Goal: Transaction & Acquisition: Purchase product/service

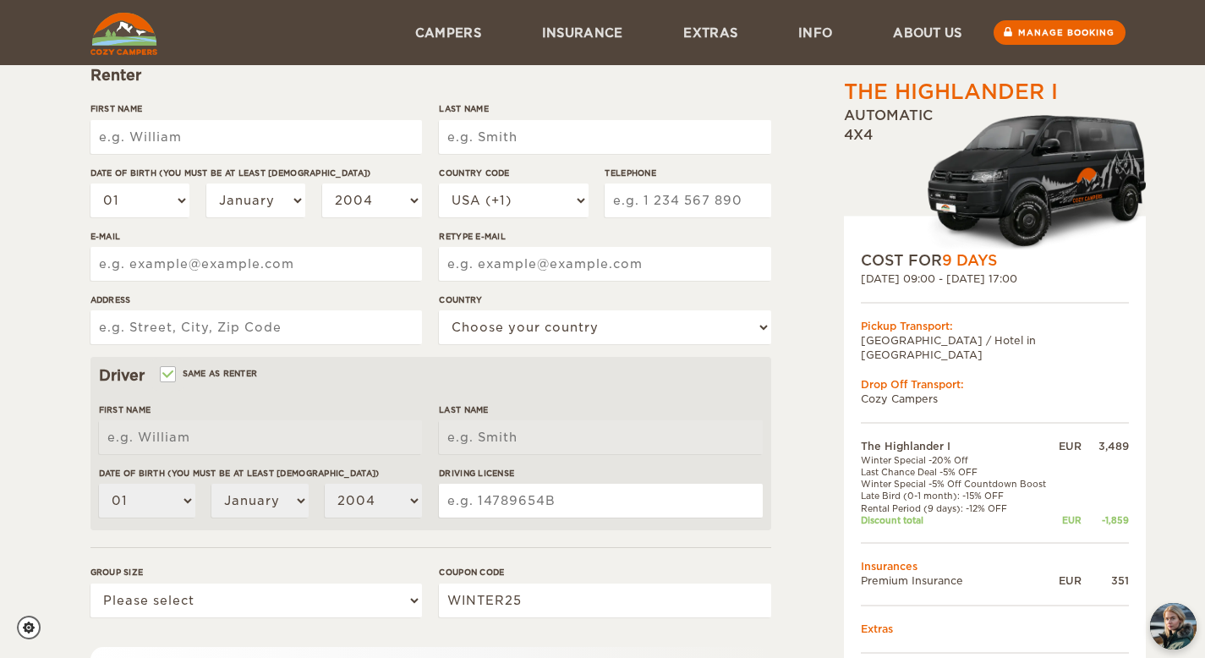
scroll to position [194, 0]
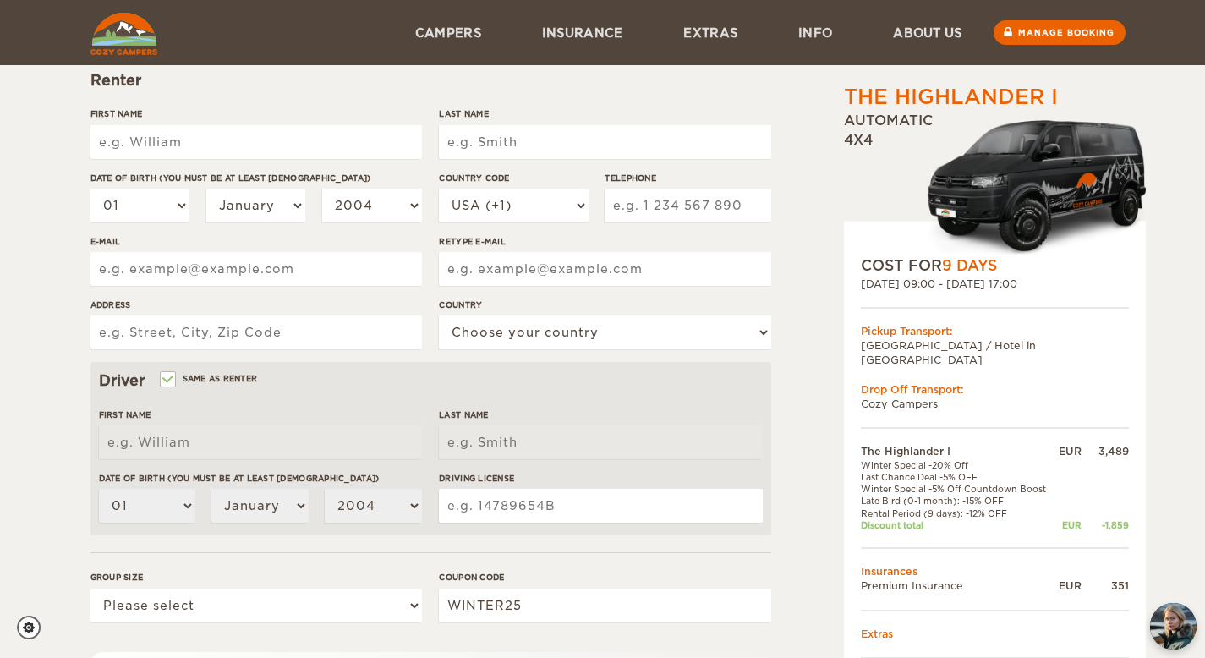
click at [190, 151] on input "First Name" at bounding box center [257, 142] width 332 height 34
type input "[PERSON_NAME]"
type input "Klein"
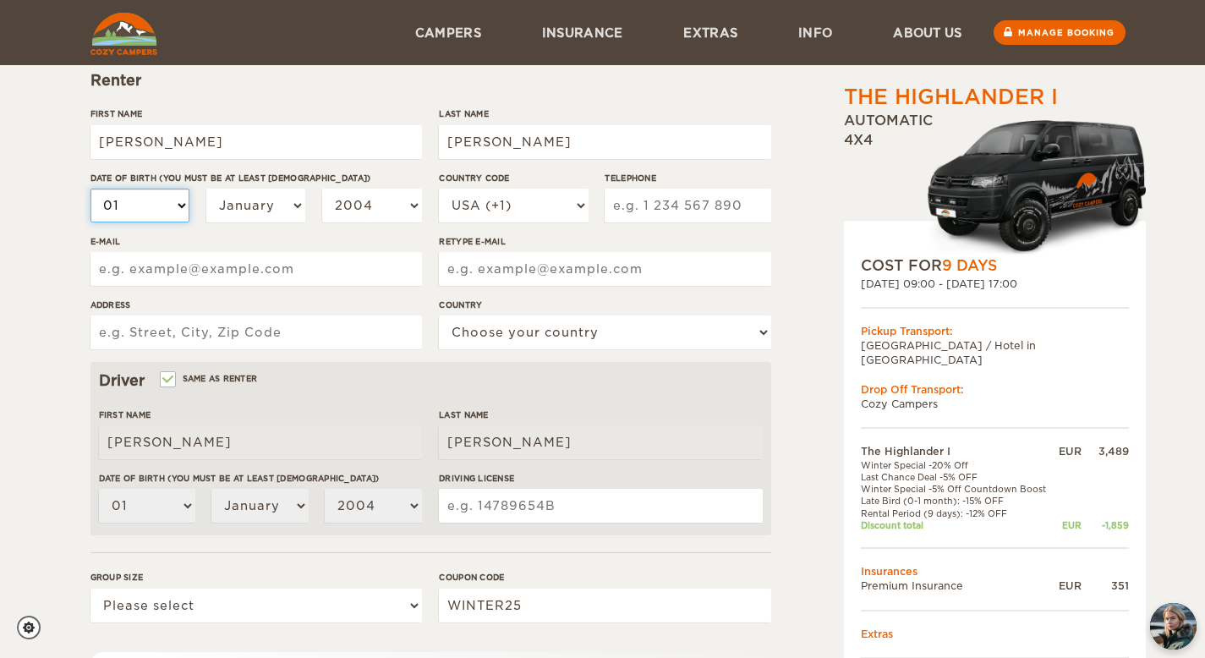
click at [174, 205] on select "01 02 03 04 05 06 07 08 09 10 11 12 13 14 15 16 17 18 19 20 21 22 23 24 25 26 2…" at bounding box center [141, 206] width 100 height 34
select select "18"
click at [91, 189] on select "01 02 03 04 05 06 07 08 09 10 11 12 13 14 15 16 17 18 19 20 21 22 23 24 25 26 2…" at bounding box center [141, 206] width 100 height 34
select select "18"
click at [381, 204] on select "2004 2003 2002 2001 2000 1999 1998 1997 1996 1995 1994 1993 1992 1991 1990 1989…" at bounding box center [372, 206] width 100 height 34
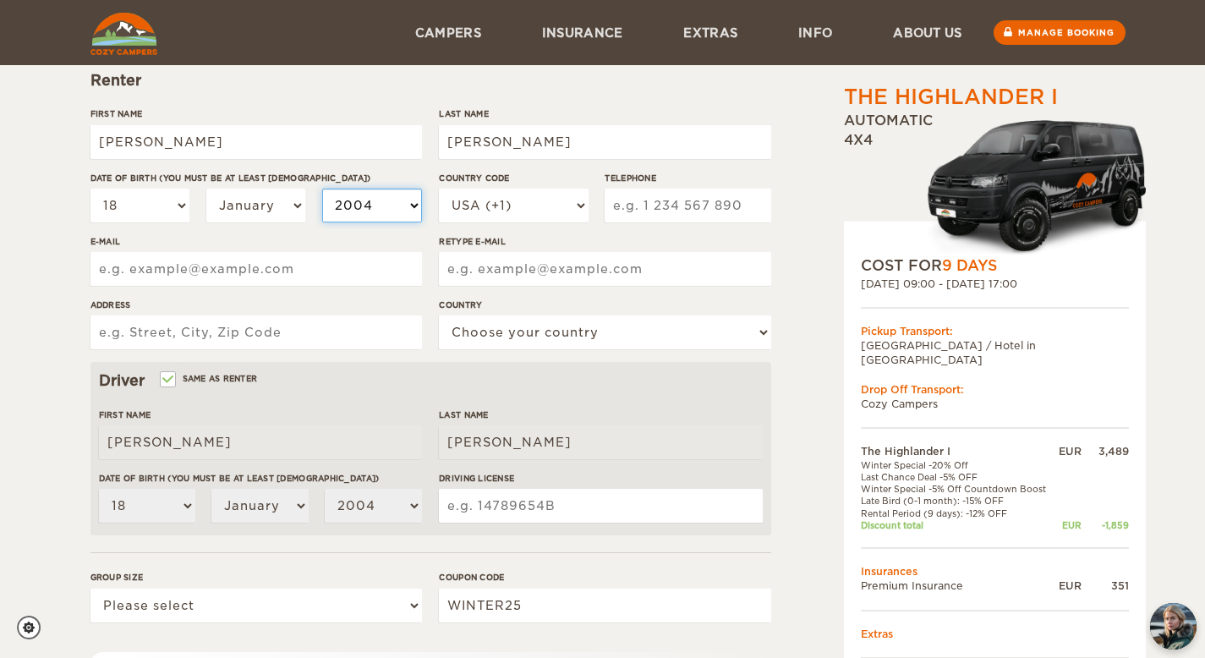
select select "1992"
click at [322, 189] on select "2004 2003 2002 2001 2000 1999 1998 1997 1996 1995 1994 1993 1992 1991 1990 1989…" at bounding box center [372, 206] width 100 height 34
select select "1992"
click at [633, 204] on input "Telephone" at bounding box center [688, 206] width 166 height 34
type input "2895005753"
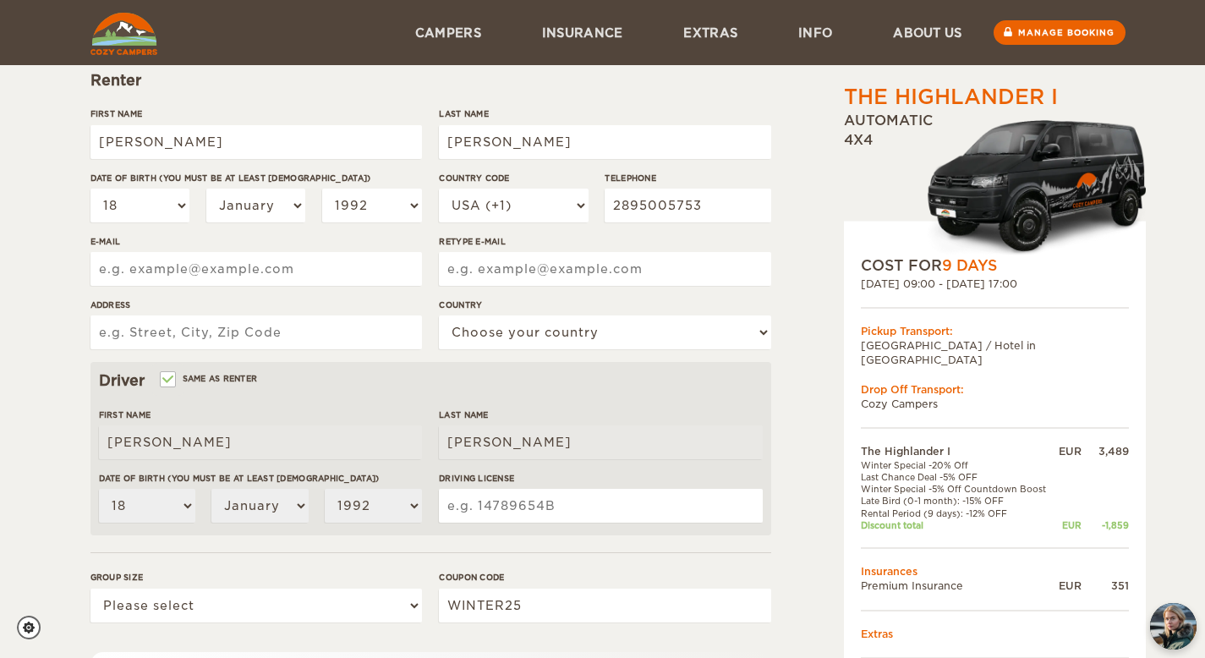
click at [817, 183] on div "The Highlander I Expand Collapse Total 1,981 EUR Automatic 4x4 COST FOR 9 Days …" at bounding box center [951, 388] width 327 height 1001
click at [130, 274] on input "E-mail" at bounding box center [257, 269] width 332 height 34
type input "kat.kl@hotmail.com"
type input "303-920 Royal Ave SW"
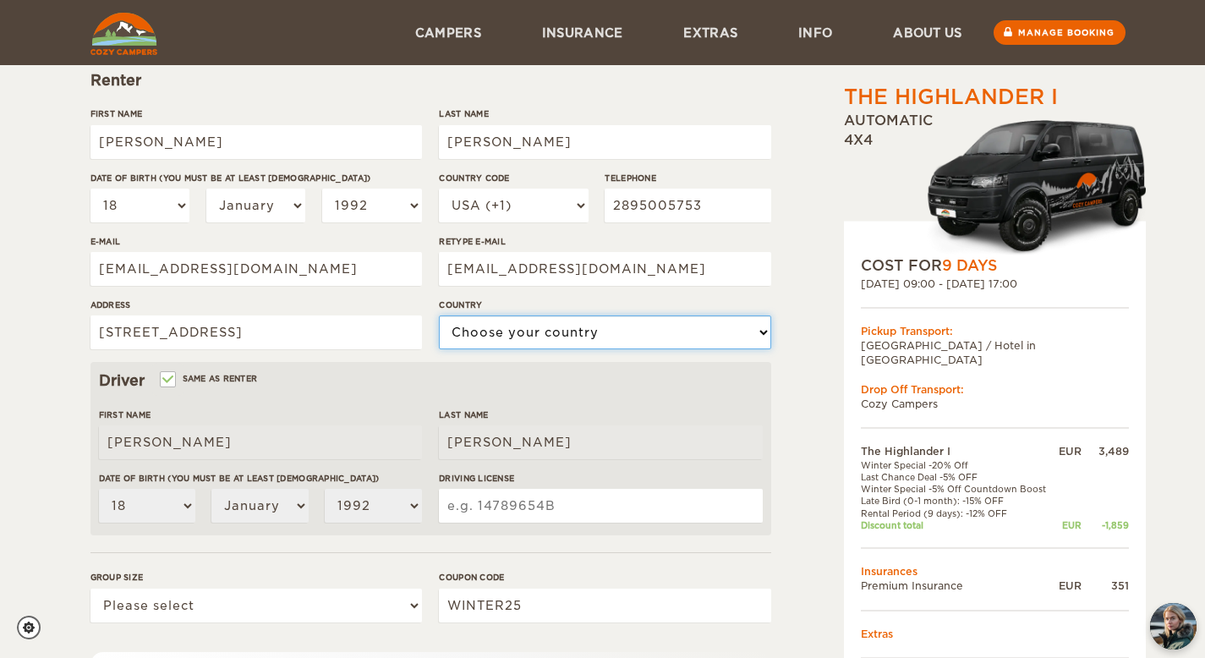
select select "38"
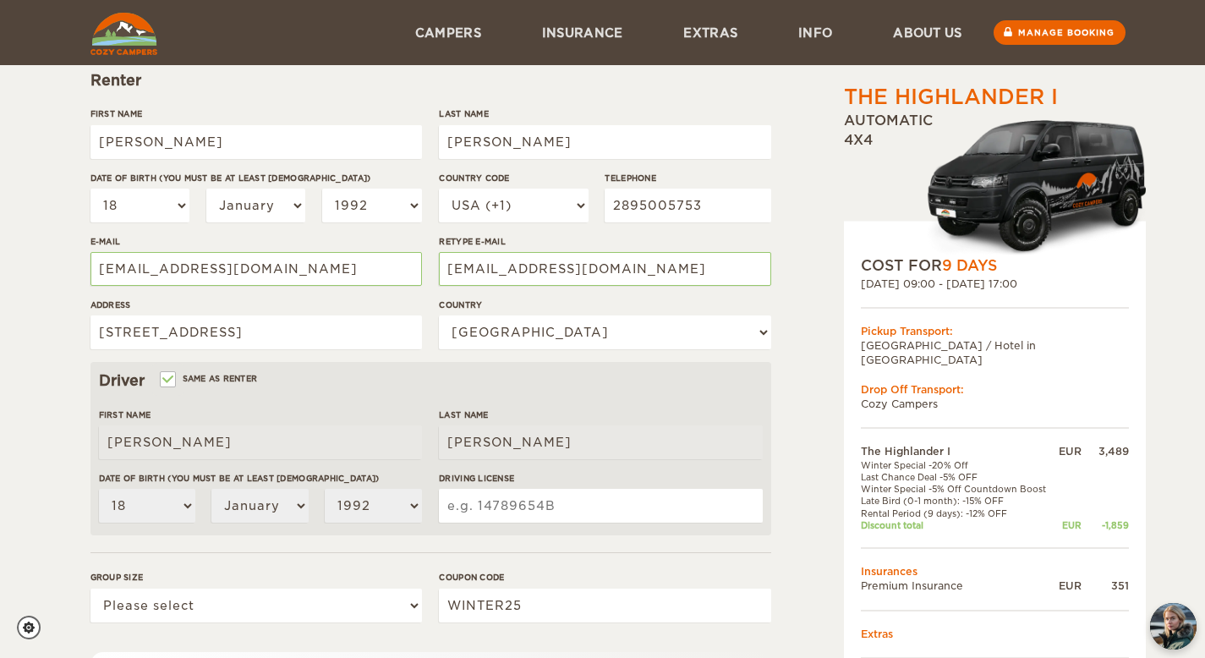
click at [53, 375] on div "The Highlander I Expand Collapse Total 1,981 EUR Automatic 4x4 COST FOR 9 Days …" at bounding box center [602, 356] width 1205 height 1100
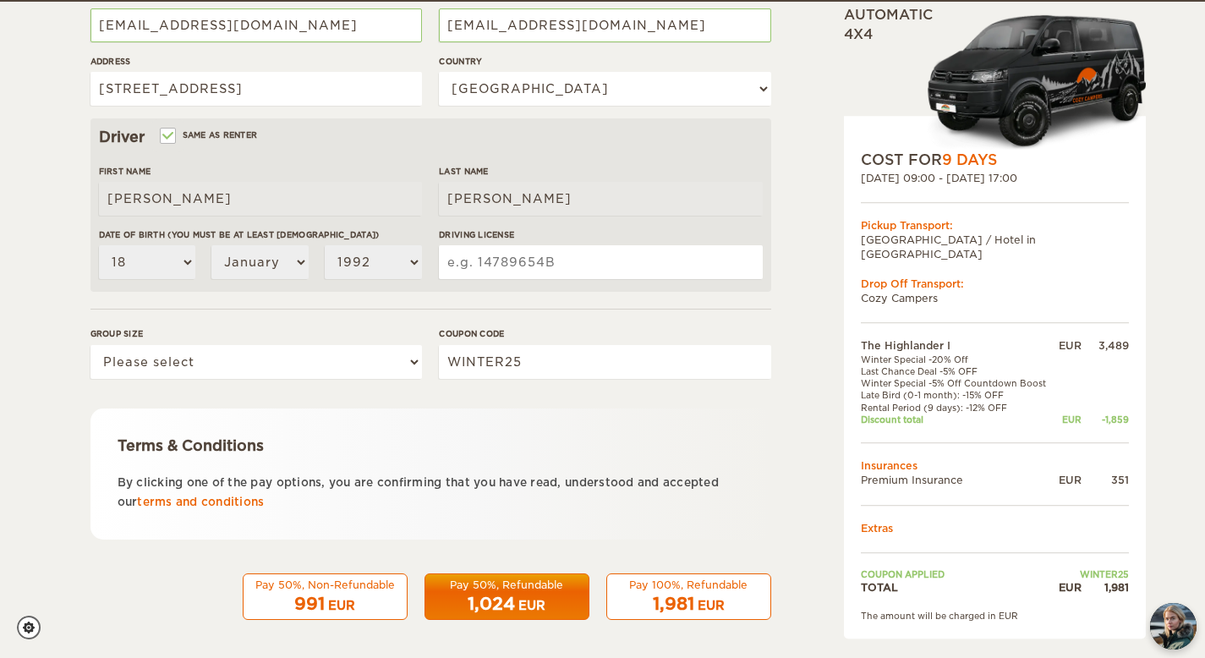
scroll to position [438, 0]
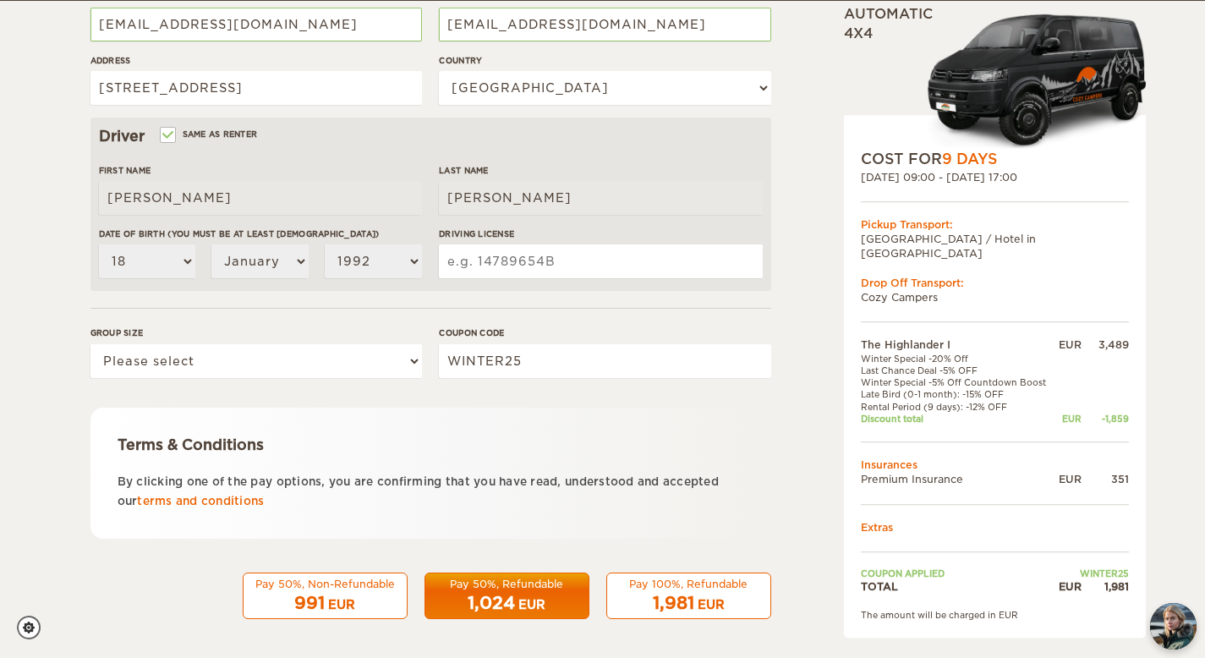
click at [554, 260] on input "Driving License" at bounding box center [600, 261] width 323 height 34
type input "175951235"
click at [291, 354] on select "Please select 1 2" at bounding box center [257, 361] width 332 height 34
select select "2"
click at [91, 344] on select "Please select 1 2" at bounding box center [257, 361] width 332 height 34
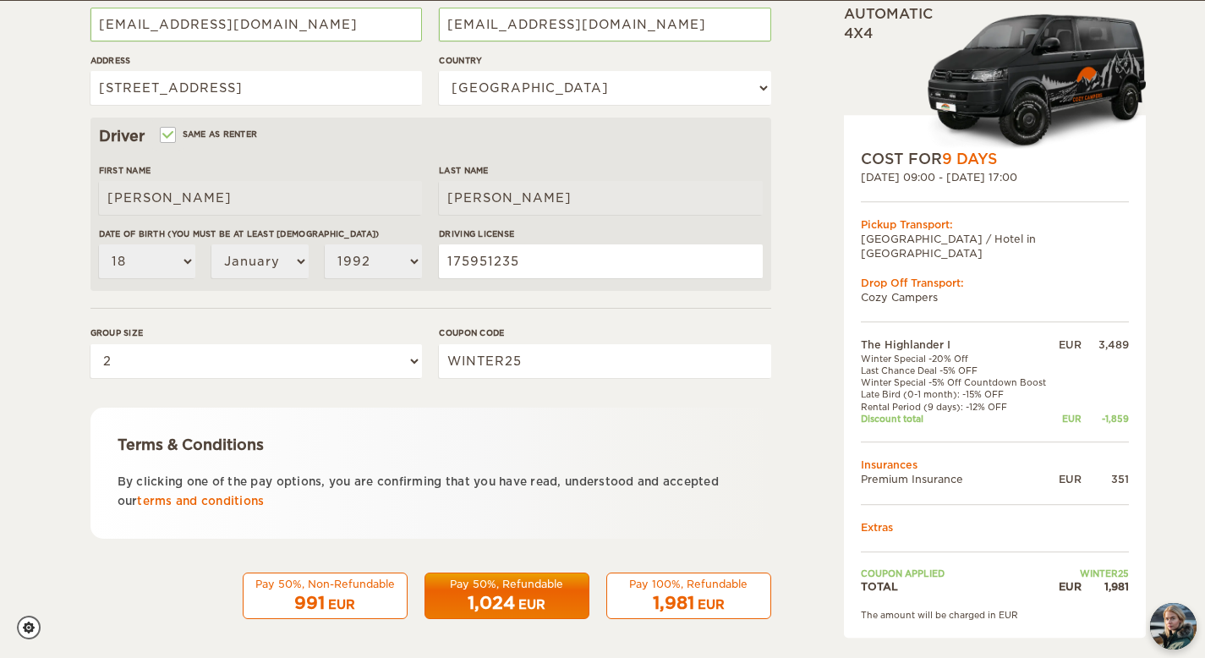
click at [620, 437] on div "Terms & Conditions" at bounding box center [431, 445] width 627 height 20
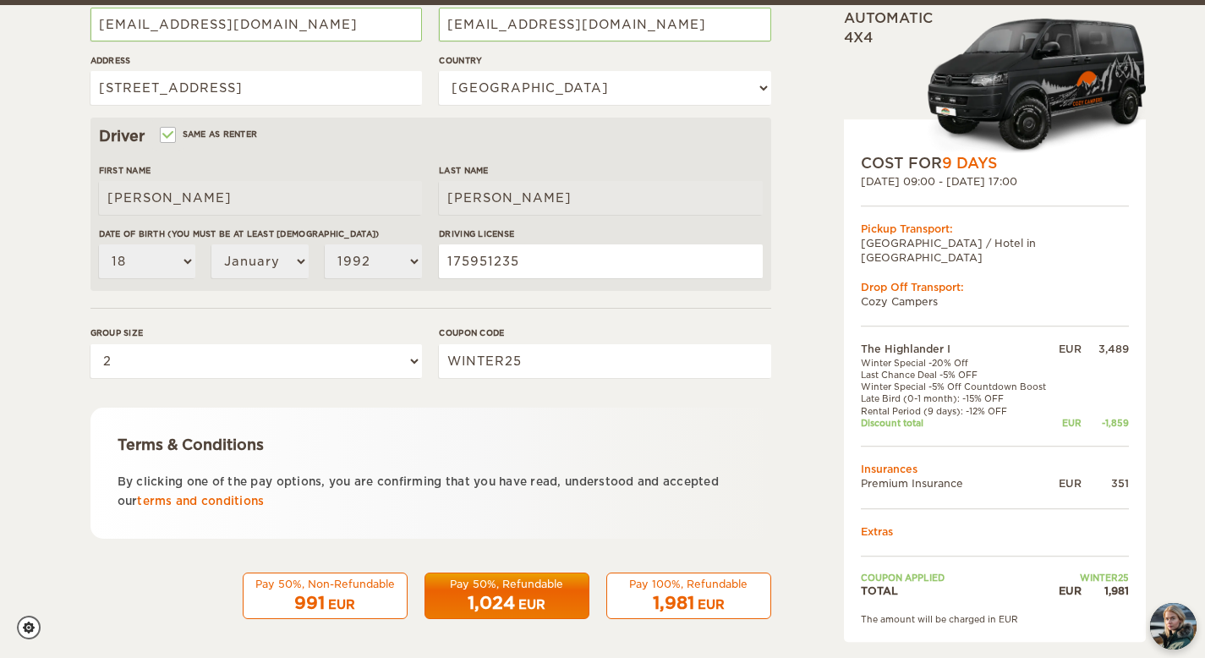
scroll to position [442, 0]
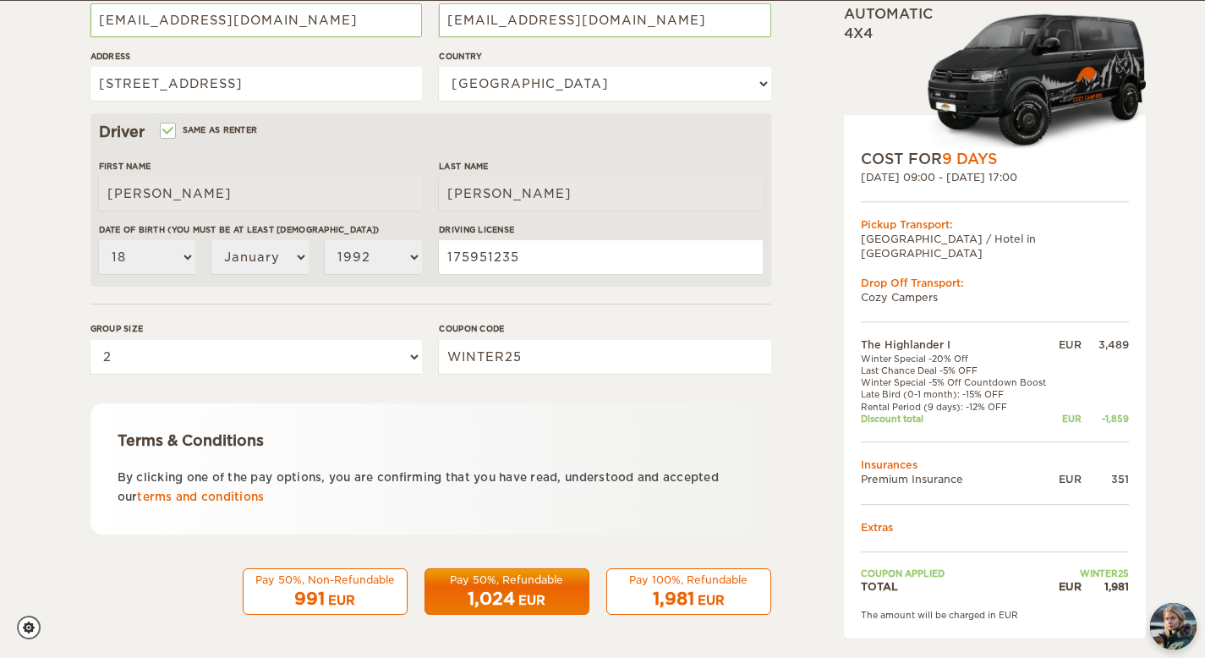
click at [552, 593] on div "1,024 EUR" at bounding box center [507, 599] width 143 height 25
click at [705, 600] on div "EUR" at bounding box center [711, 600] width 27 height 17
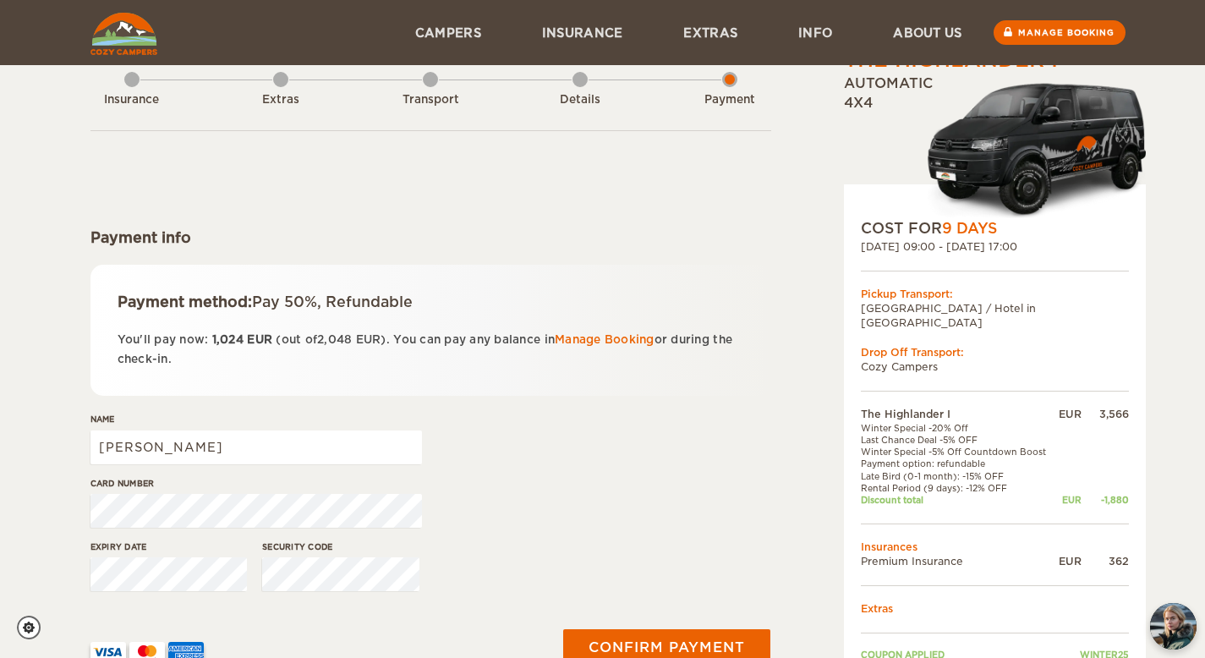
scroll to position [36, 0]
click at [578, 80] on div "Details" at bounding box center [580, 97] width 15 height 68
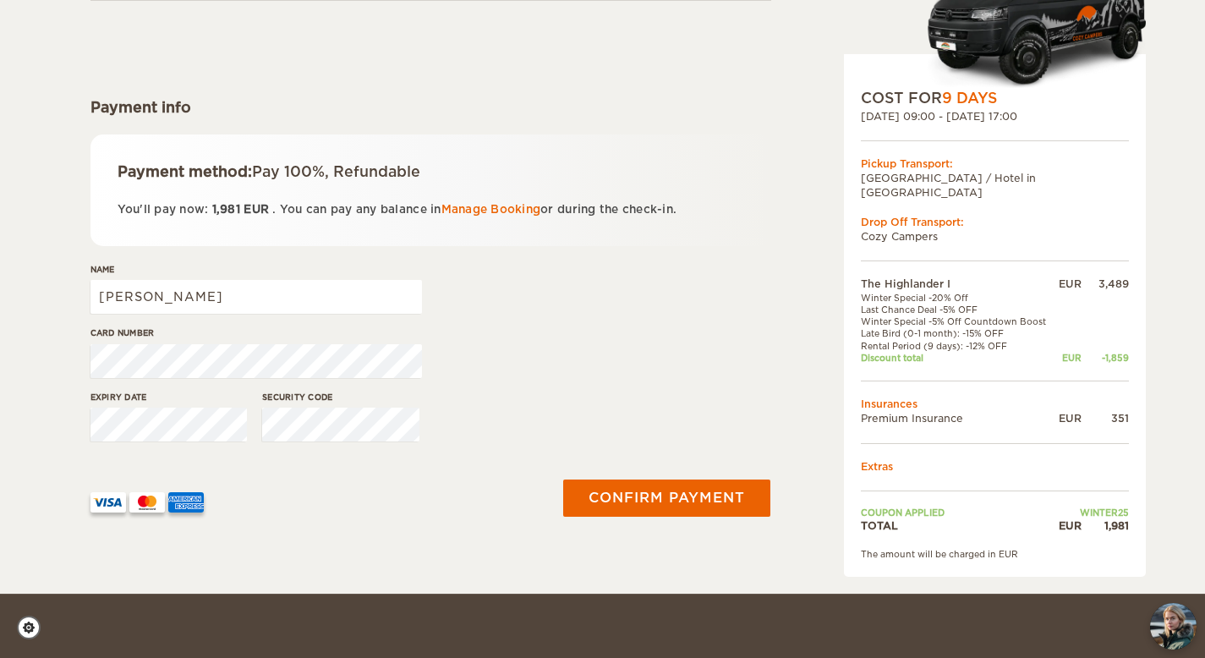
scroll to position [185, 0]
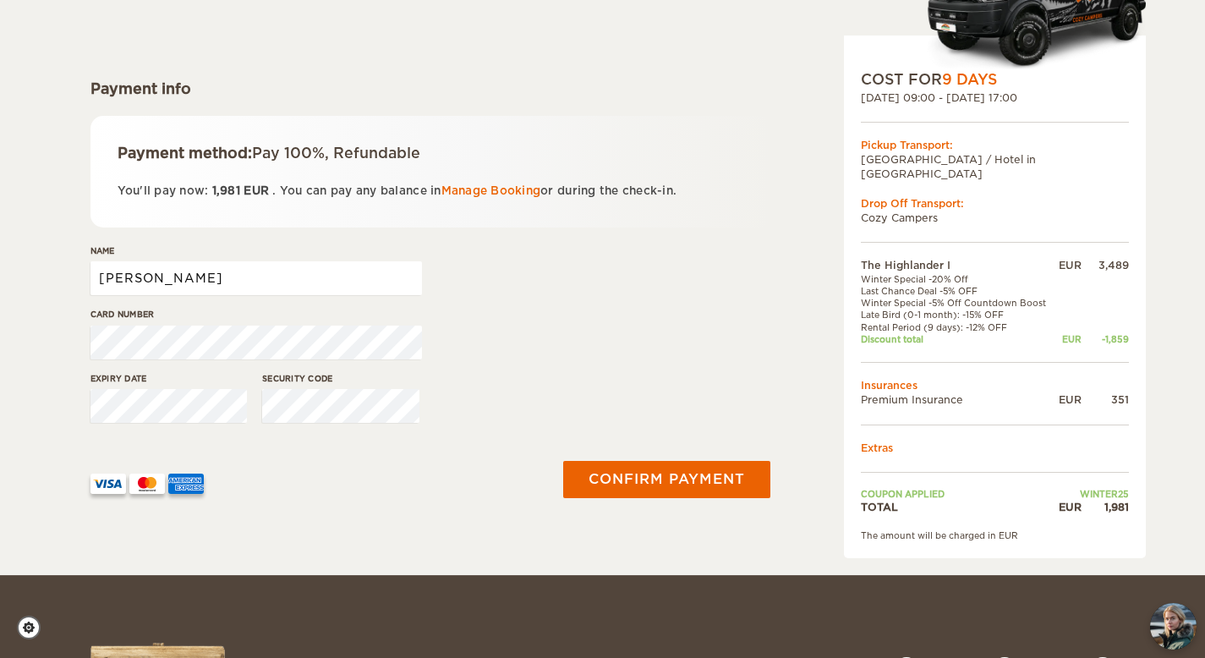
click at [288, 282] on input "Katherine" at bounding box center [257, 278] width 332 height 34
type input "Katherine Klein"
click at [542, 390] on div "Expiry date Security code" at bounding box center [431, 403] width 681 height 63
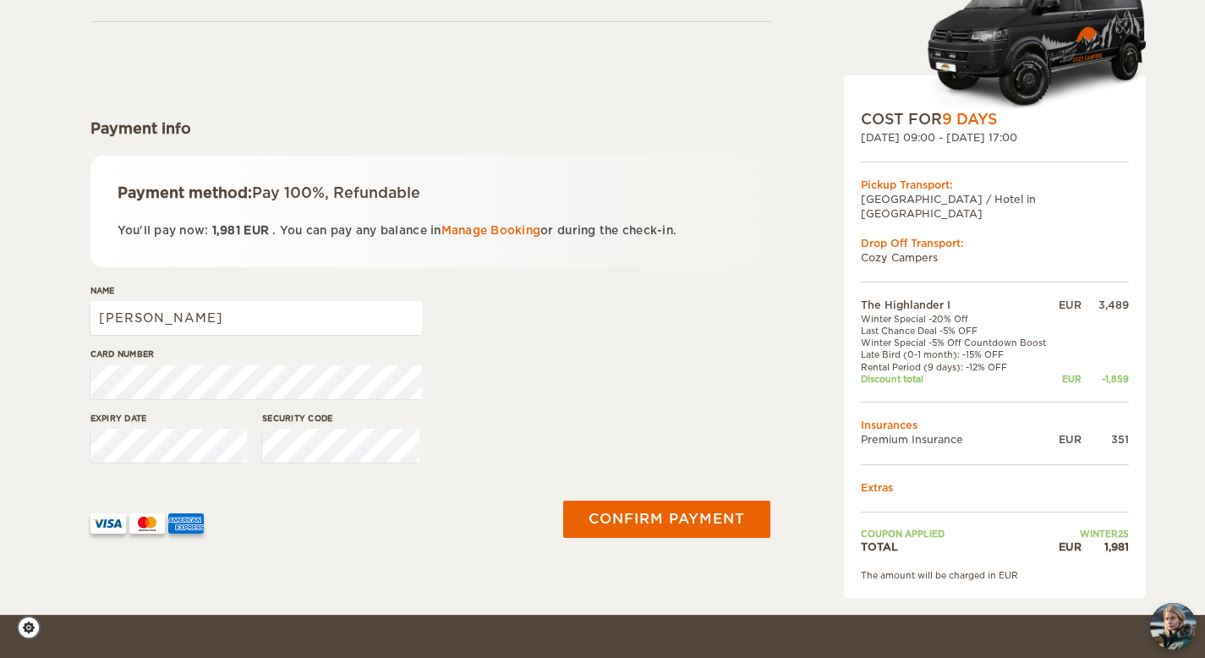
scroll to position [152, 0]
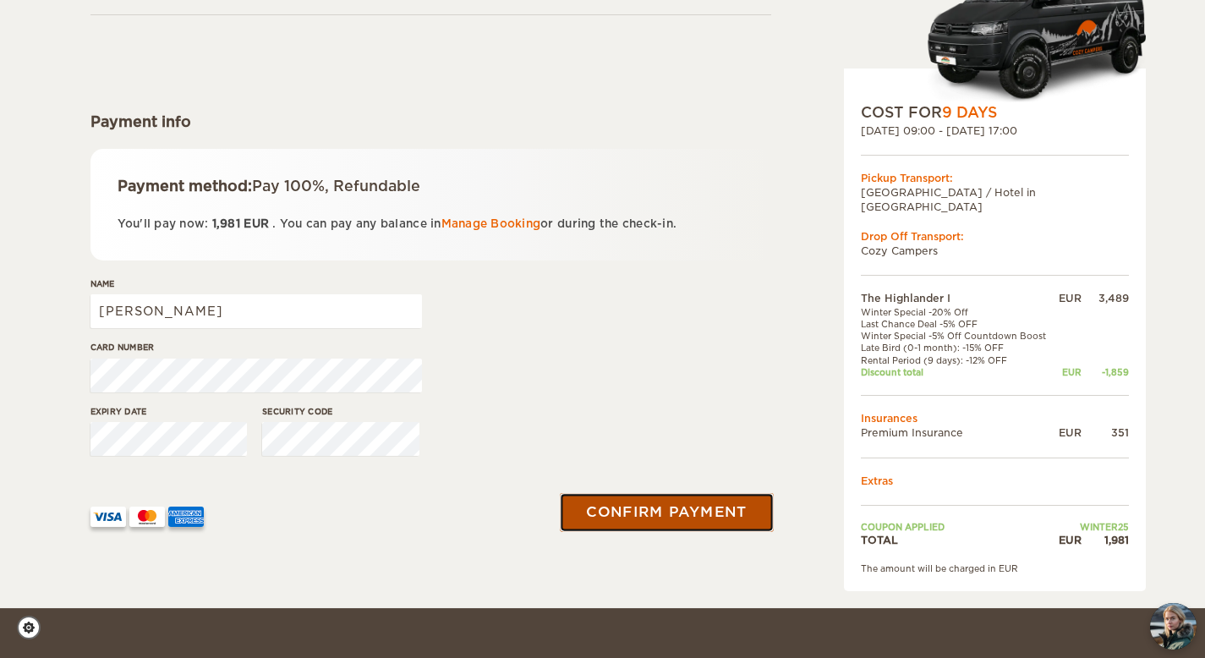
click at [642, 513] on button "Confirm payment" at bounding box center [667, 512] width 213 height 38
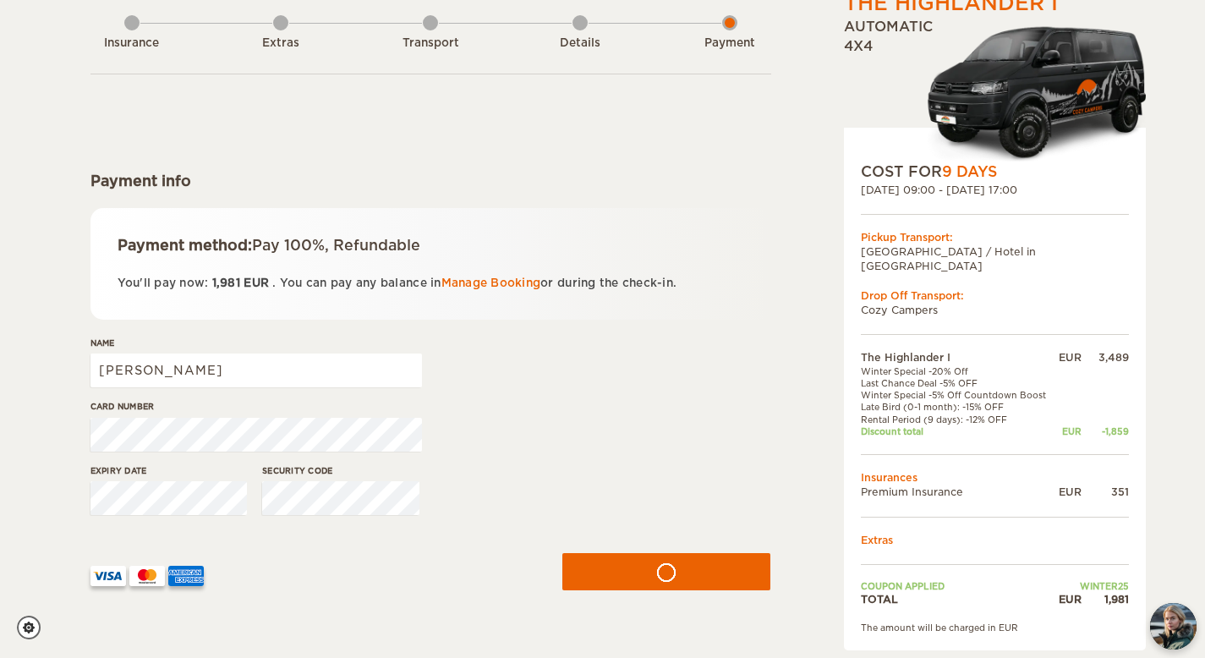
scroll to position [99, 0]
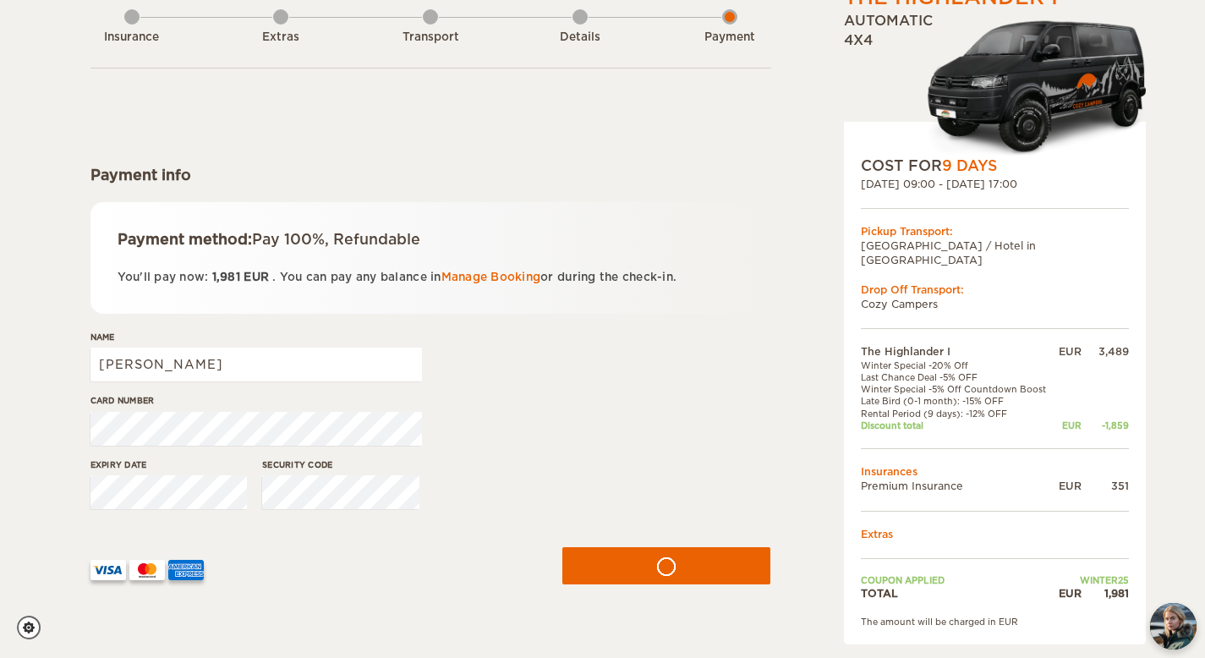
click at [1187, 374] on div "The Highlander I Expand Collapse Total 1,981 EUR Automatic 4x4 COST FOR 9 Days …" at bounding box center [602, 281] width 1205 height 760
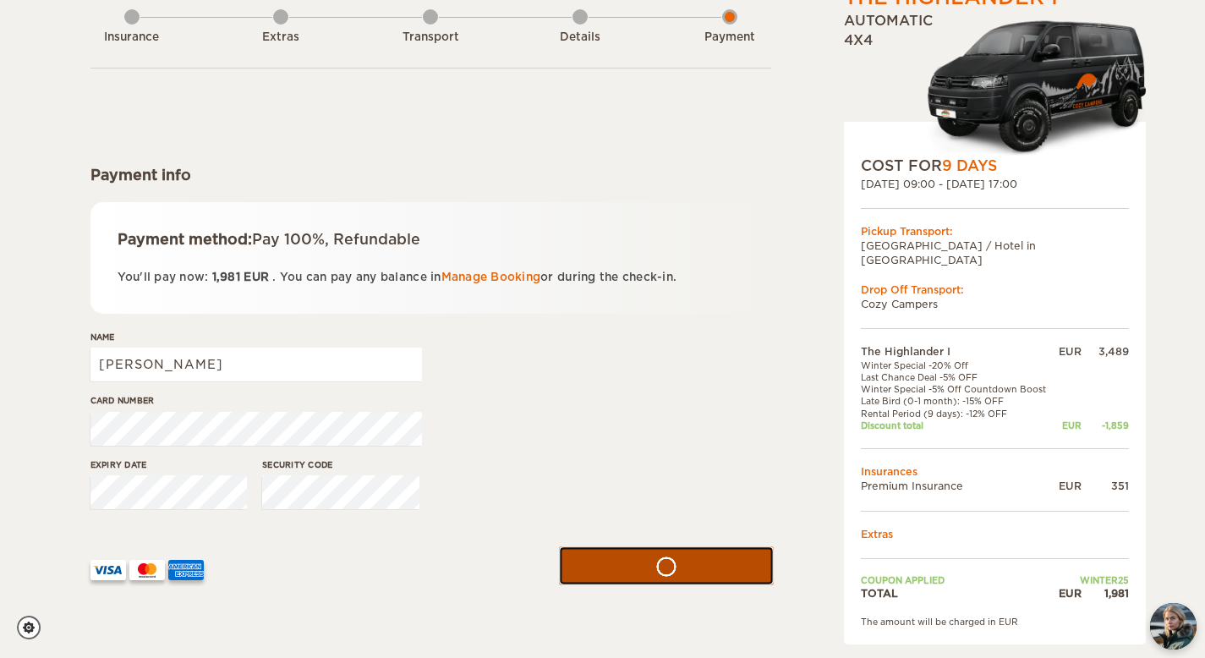
click at [686, 567] on button "submit" at bounding box center [666, 565] width 215 height 38
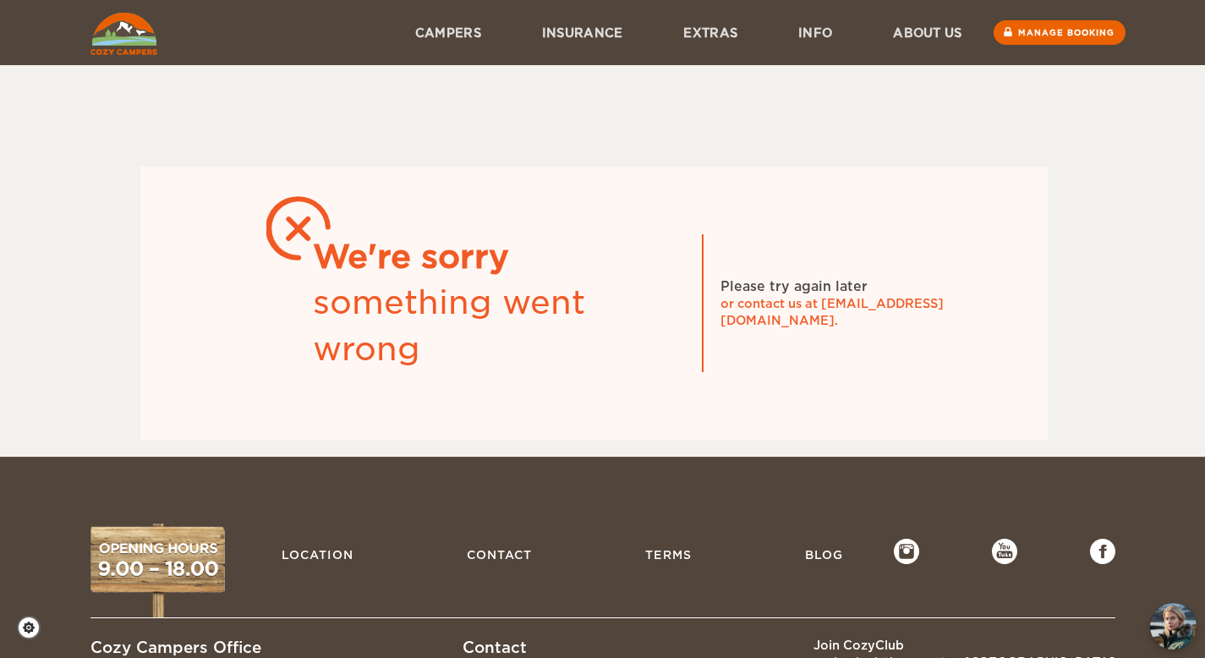
click at [285, 258] on icon at bounding box center [298, 228] width 64 height 64
drag, startPoint x: 823, startPoint y: 313, endPoint x: 953, endPoint y: 319, distance: 130.4
click at [953, 319] on div "or contact us at [EMAIL_ADDRESS][DOMAIN_NAME]." at bounding box center [848, 312] width 254 height 34
copy div "[EMAIL_ADDRESS][DOMAIN_NAME]"
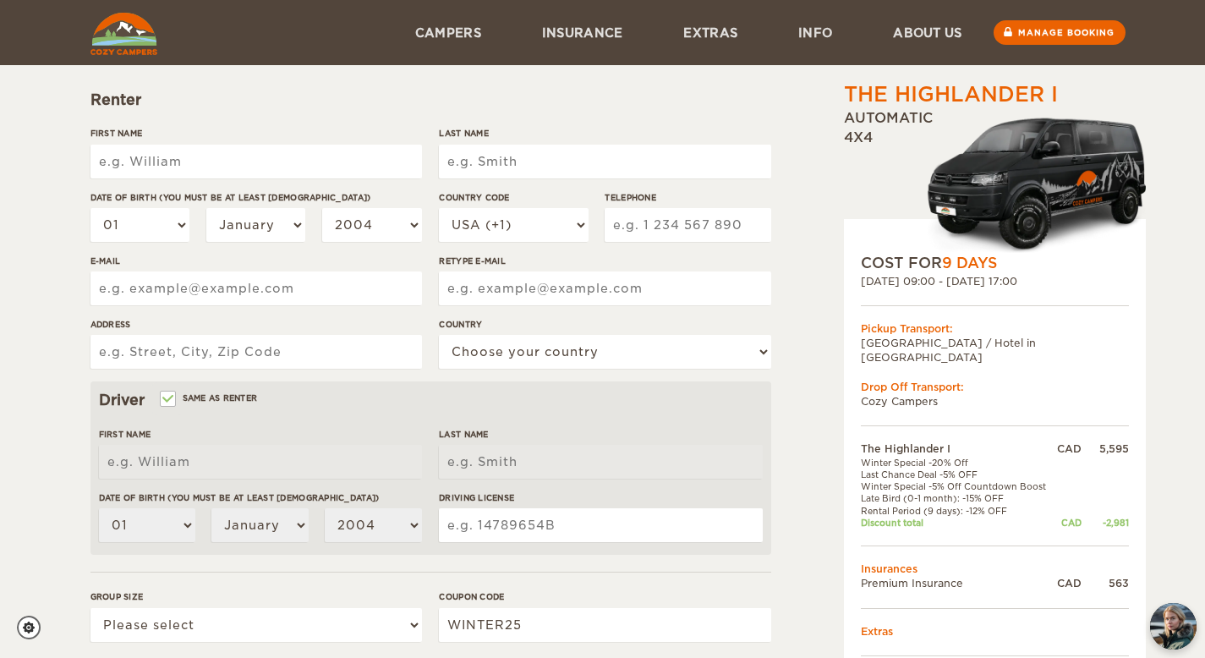
scroll to position [173, 0]
click at [223, 167] on input "First Name" at bounding box center [257, 163] width 332 height 34
type input "Katherine"
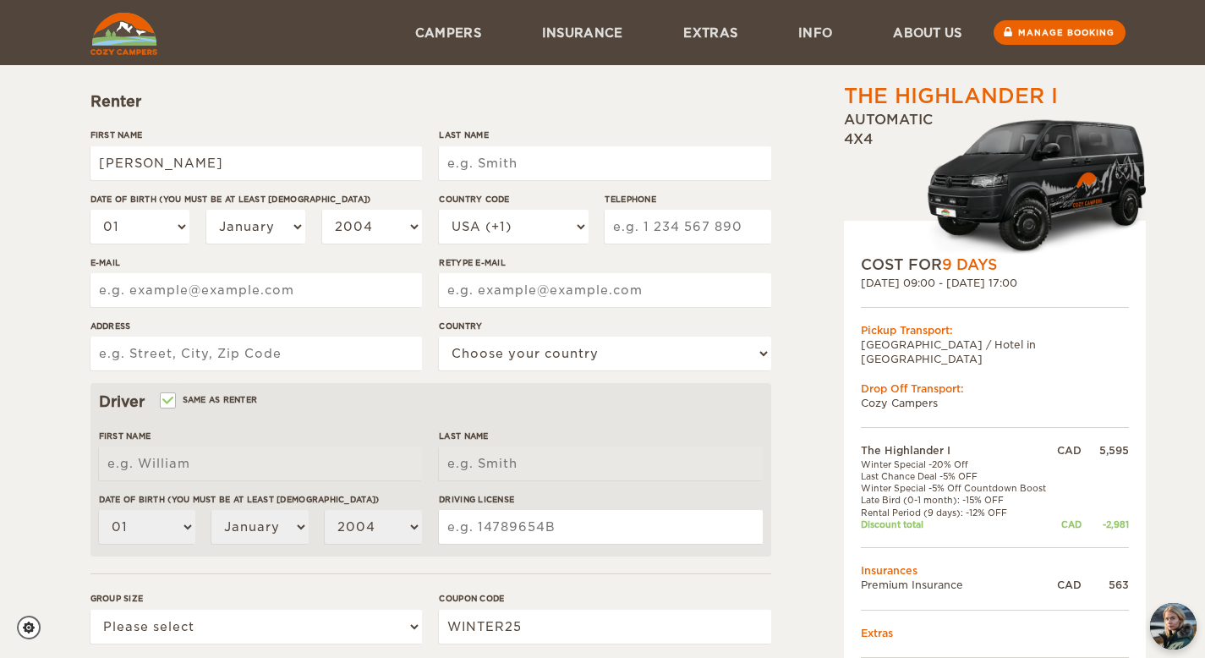
type input "Klein"
type input "2895005753"
type input "kat.kl@hotmail.com"
type input "303-920 Royal Ave SW"
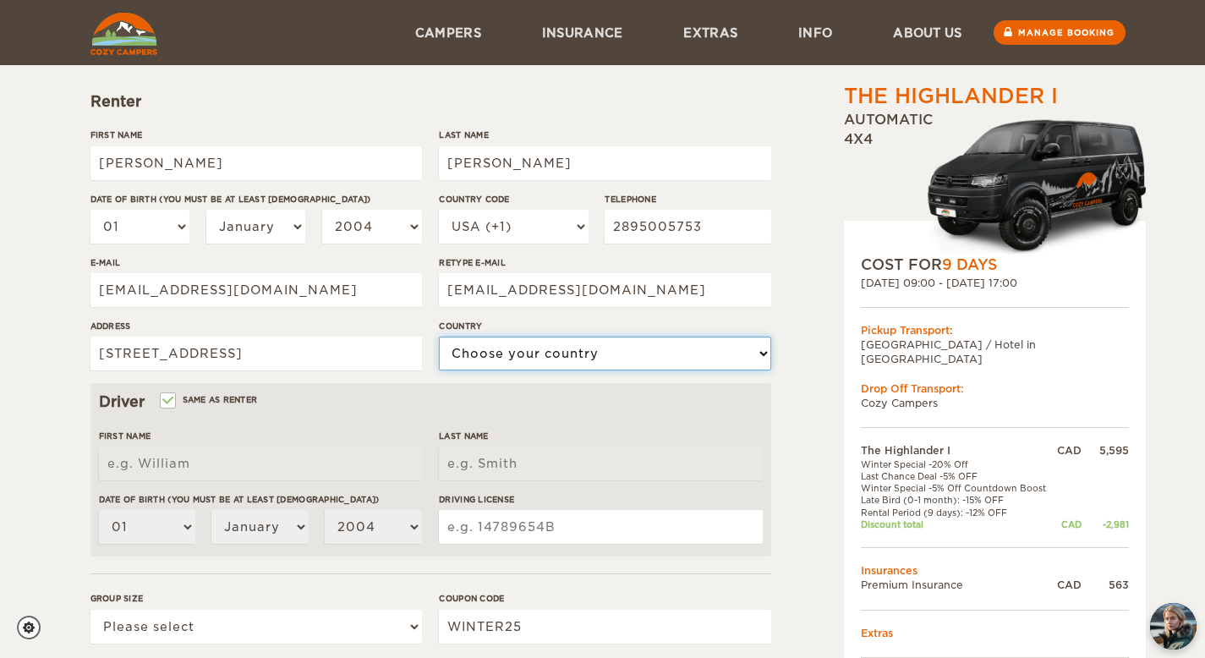
select select "38"
type input "Katherine"
type input "Klein"
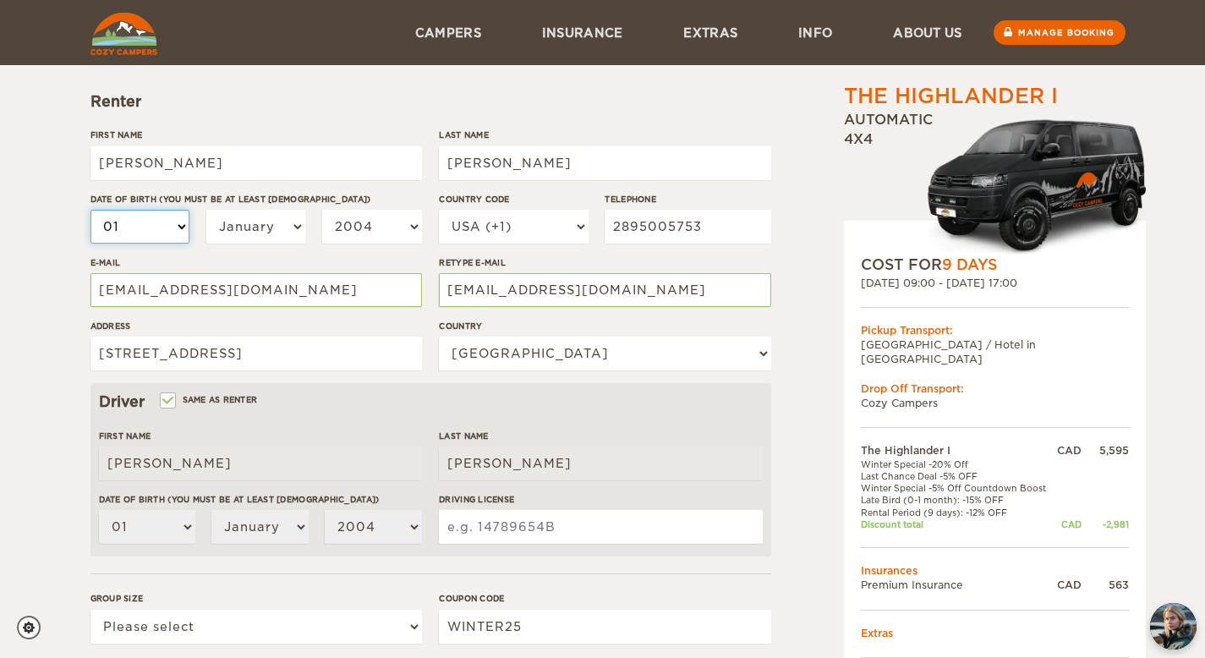
click at [146, 233] on select "01 02 03 04 05 06 07 08 09 10 11 12 13 14 15 16 17 18 19 20 21 22 23 24 25 26 2…" at bounding box center [141, 227] width 100 height 34
select select "18"
click at [91, 210] on select "01 02 03 04 05 06 07 08 09 10 11 12 13 14 15 16 17 18 19 20 21 22 23 24 25 26 2…" at bounding box center [141, 227] width 100 height 34
select select "18"
click at [362, 227] on select "2004 2003 2002 2001 2000 1999 1998 1997 1996 1995 1994 1993 1992 1991 1990 1989…" at bounding box center [372, 227] width 100 height 34
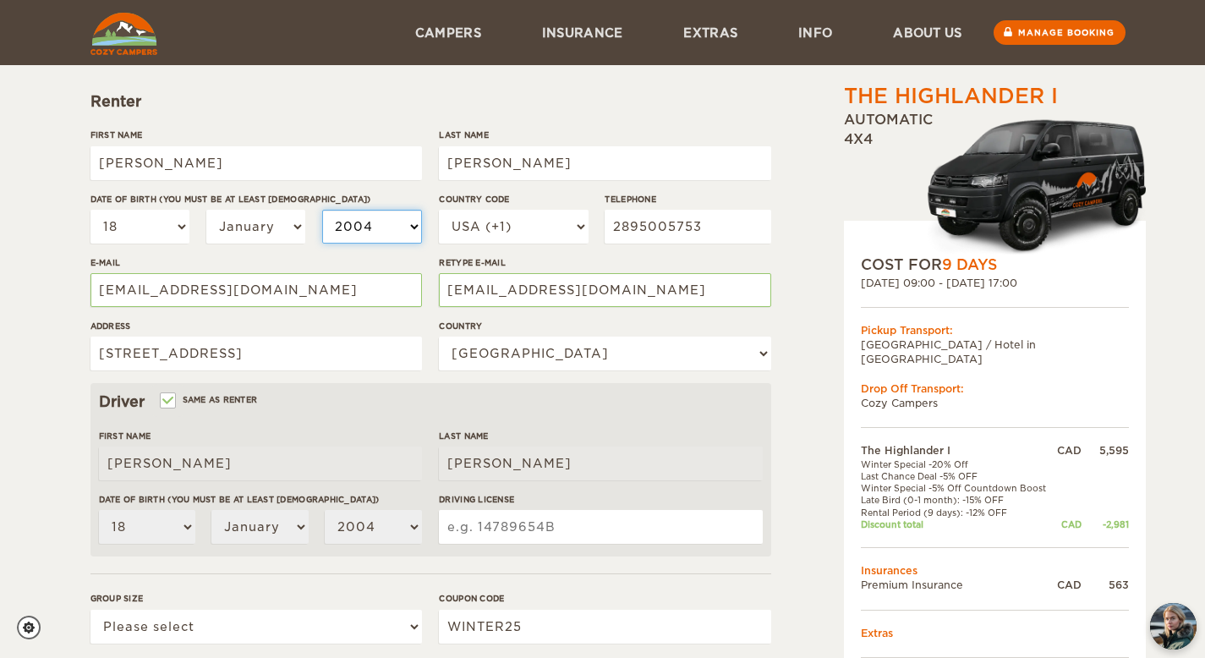
select select "1992"
click at [322, 210] on select "2004 2003 2002 2001 2000 1999 1998 1997 1996 1995 1994 1993 1992 1991 1990 1989…" at bounding box center [372, 227] width 100 height 34
select select "1992"
click at [809, 376] on div "The Highlander I Expand Collapse Total 3,177 CAD Automatic 4x4 COST FOR 9 Days …" at bounding box center [951, 409] width 327 height 1001
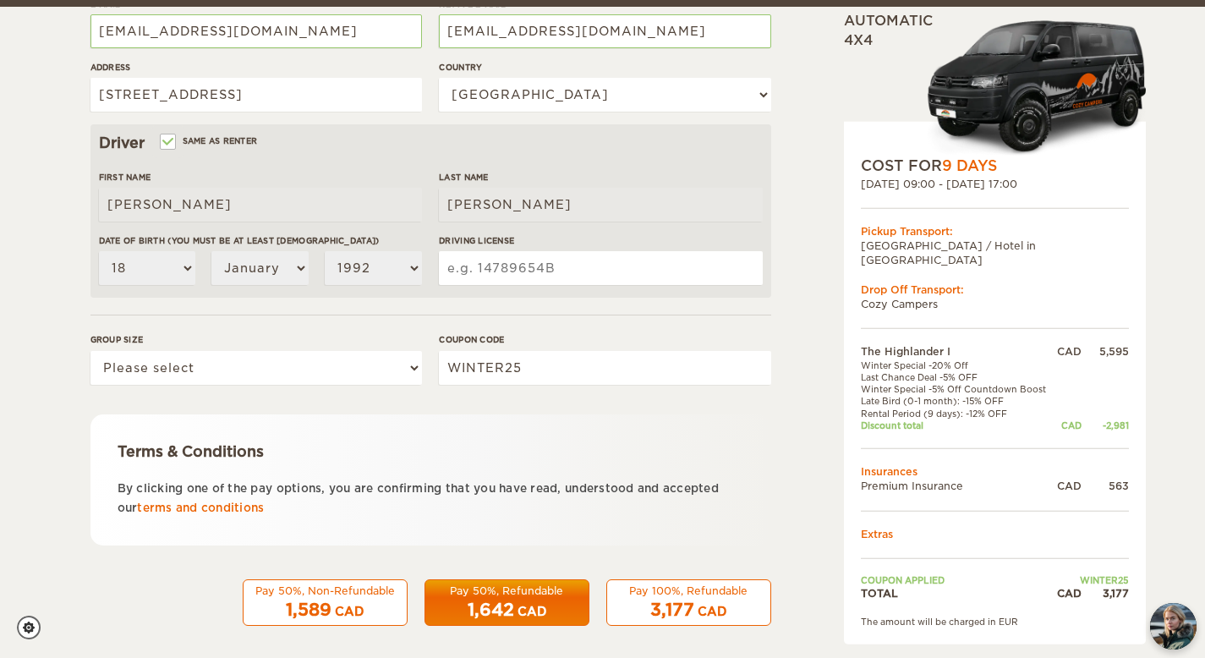
scroll to position [442, 0]
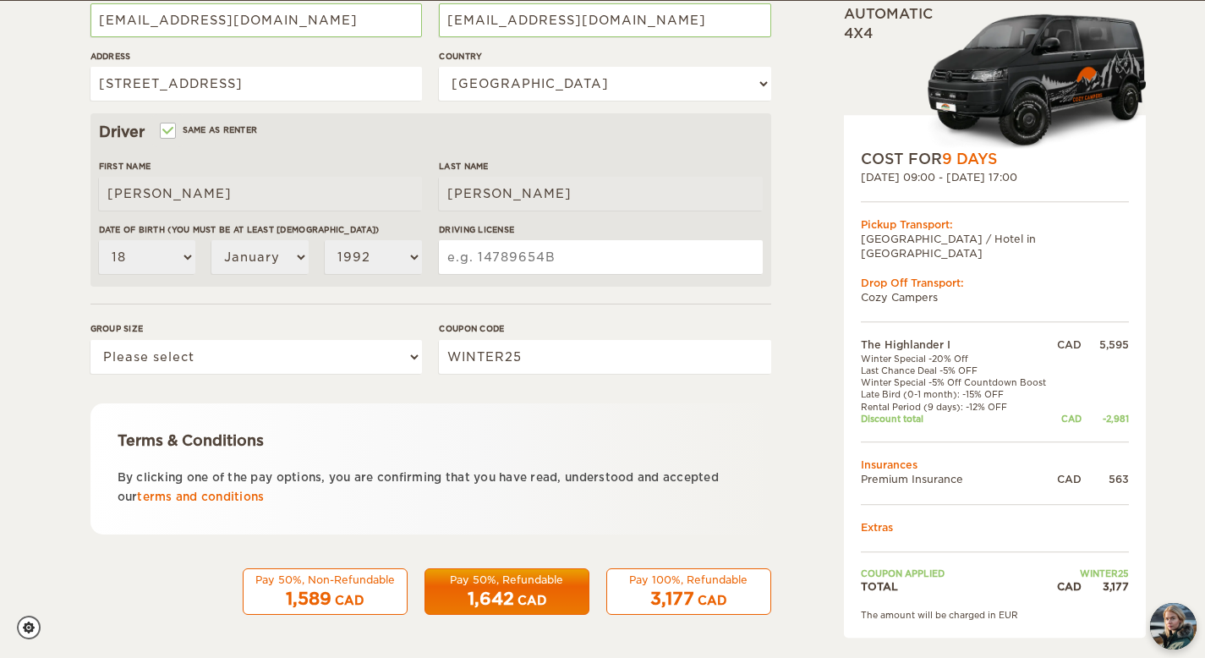
click at [525, 261] on input "Driving License" at bounding box center [600, 257] width 323 height 34
click at [308, 361] on select "Please select 1 2" at bounding box center [257, 357] width 332 height 34
select select "2"
click at [91, 340] on select "Please select 1 2" at bounding box center [257, 357] width 332 height 34
click at [710, 593] on div "CAD" at bounding box center [712, 600] width 29 height 17
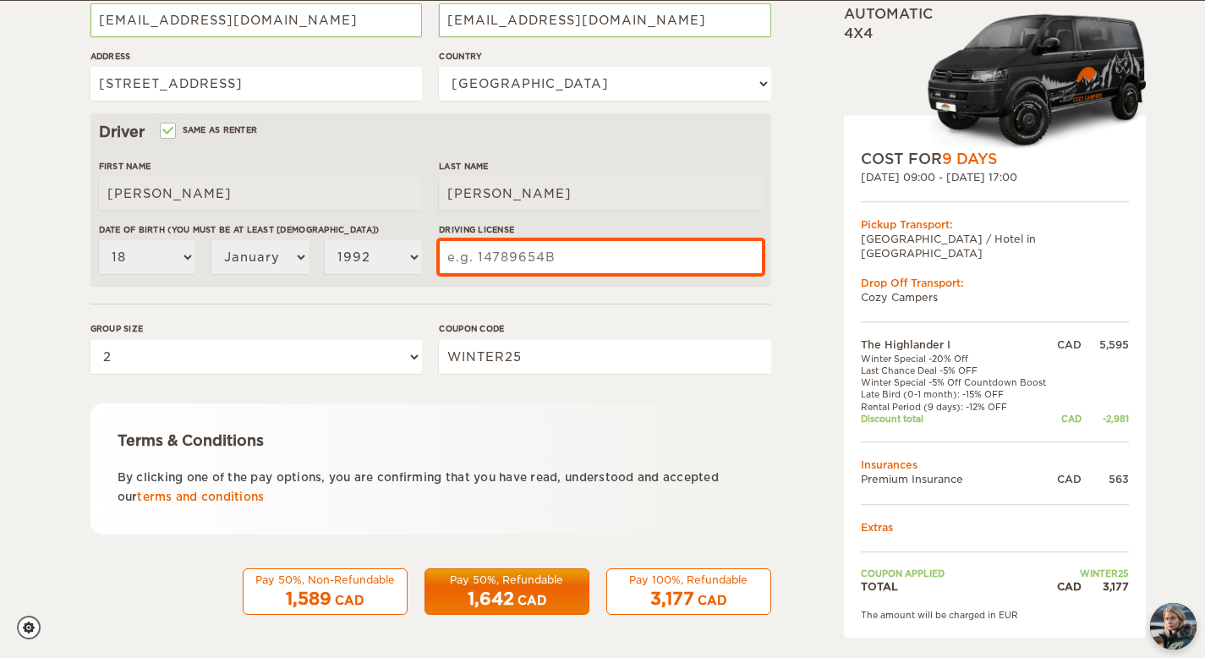
click at [518, 250] on input "Driving License" at bounding box center [600, 257] width 323 height 34
type input "175951235"
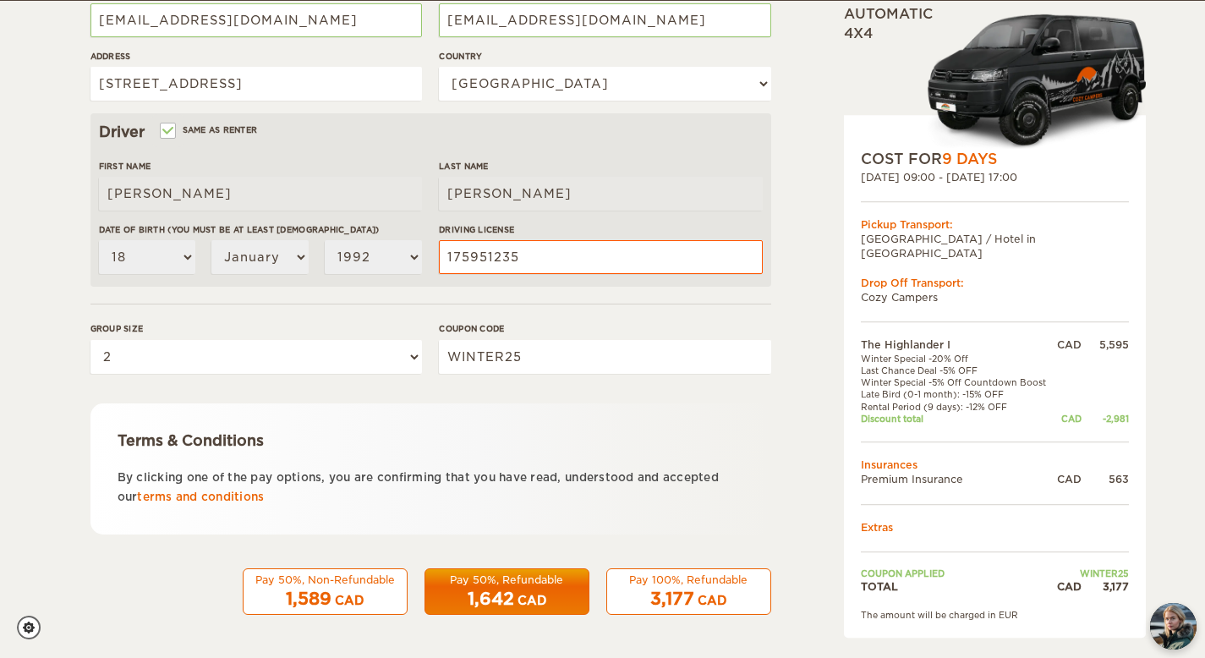
click at [710, 595] on div "CAD" at bounding box center [712, 600] width 29 height 17
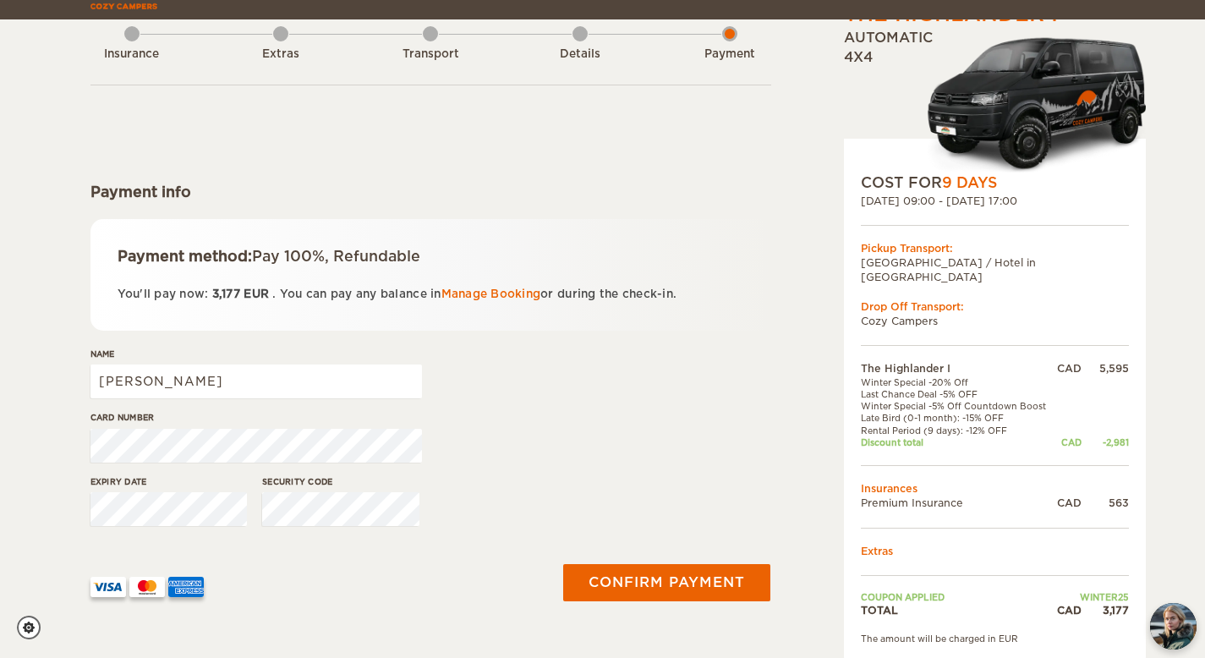
scroll to position [111, 0]
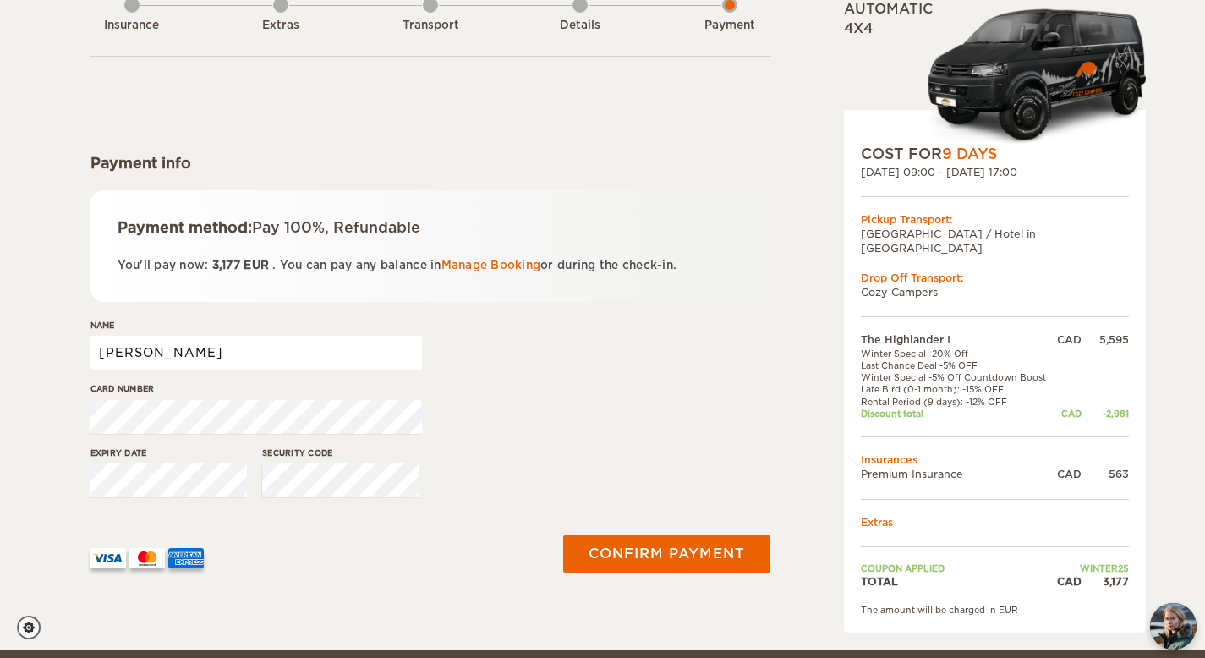
click at [335, 351] on input "[PERSON_NAME]" at bounding box center [257, 353] width 332 height 34
type input "[PERSON_NAME]"
click at [647, 557] on button "Confirm payment" at bounding box center [667, 554] width 213 height 38
click at [249, 266] on span "EUR" at bounding box center [256, 265] width 25 height 13
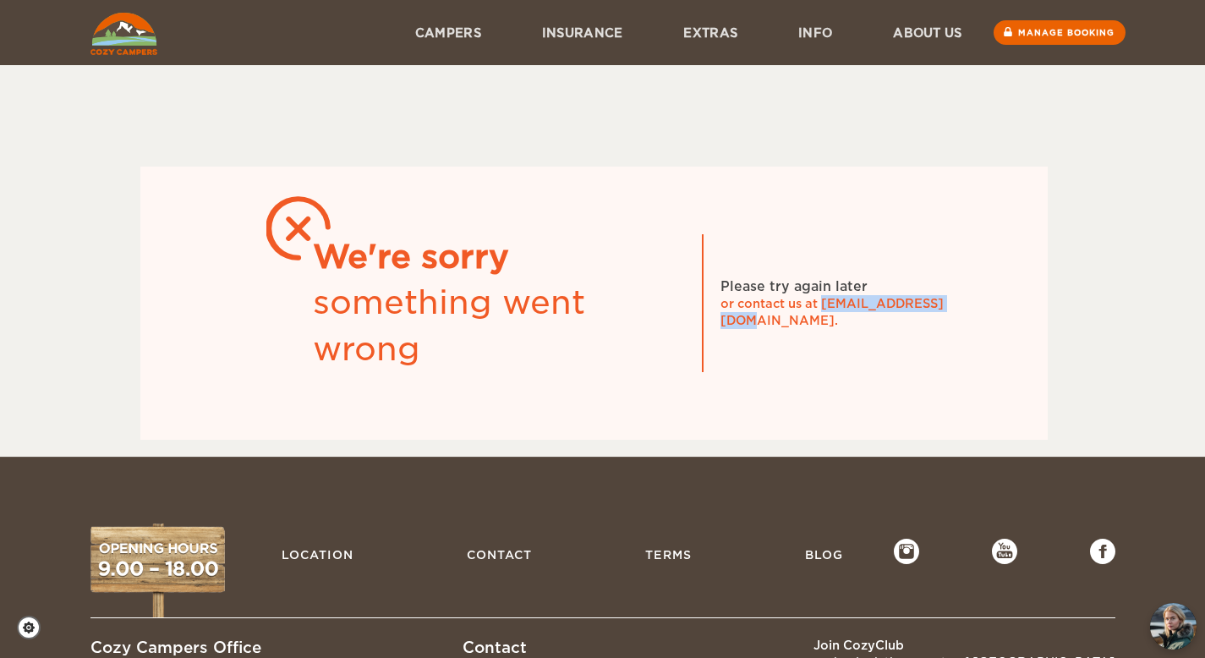
drag, startPoint x: 954, startPoint y: 314, endPoint x: 824, endPoint y: 315, distance: 130.3
click at [824, 315] on div "or contact us at [EMAIL_ADDRESS][DOMAIN_NAME]." at bounding box center [848, 312] width 254 height 34
copy div "[EMAIL_ADDRESS][DOMAIN_NAME]"
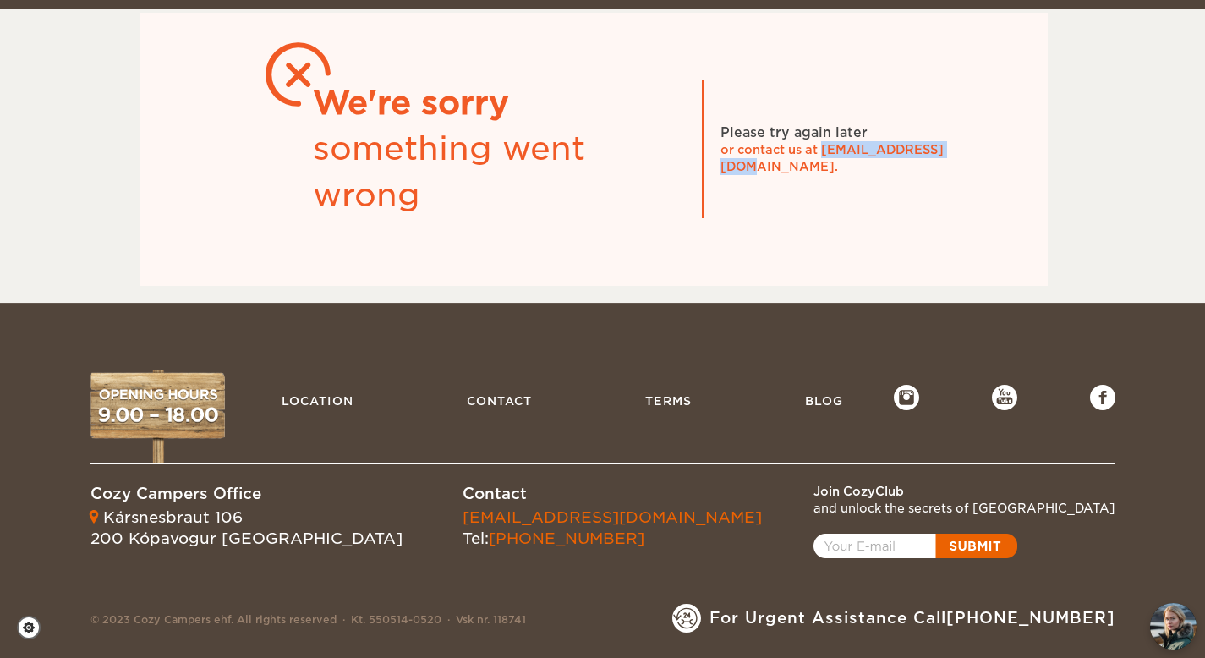
scroll to position [152, 0]
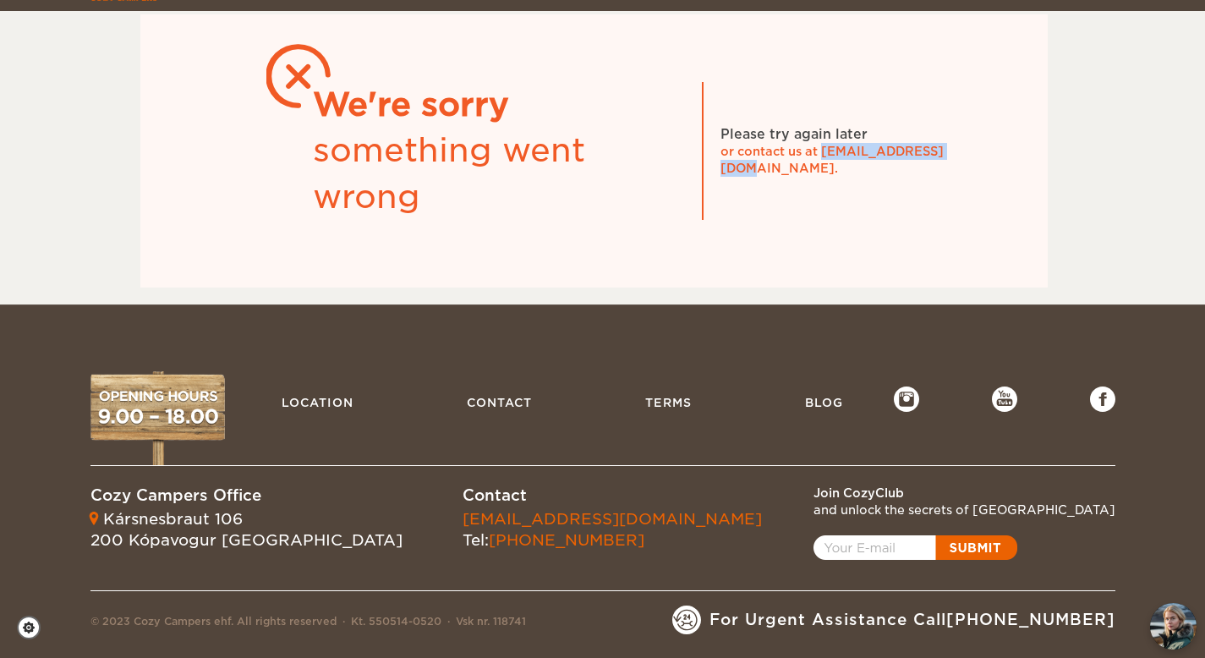
copy div "[EMAIL_ADDRESS][DOMAIN_NAME]"
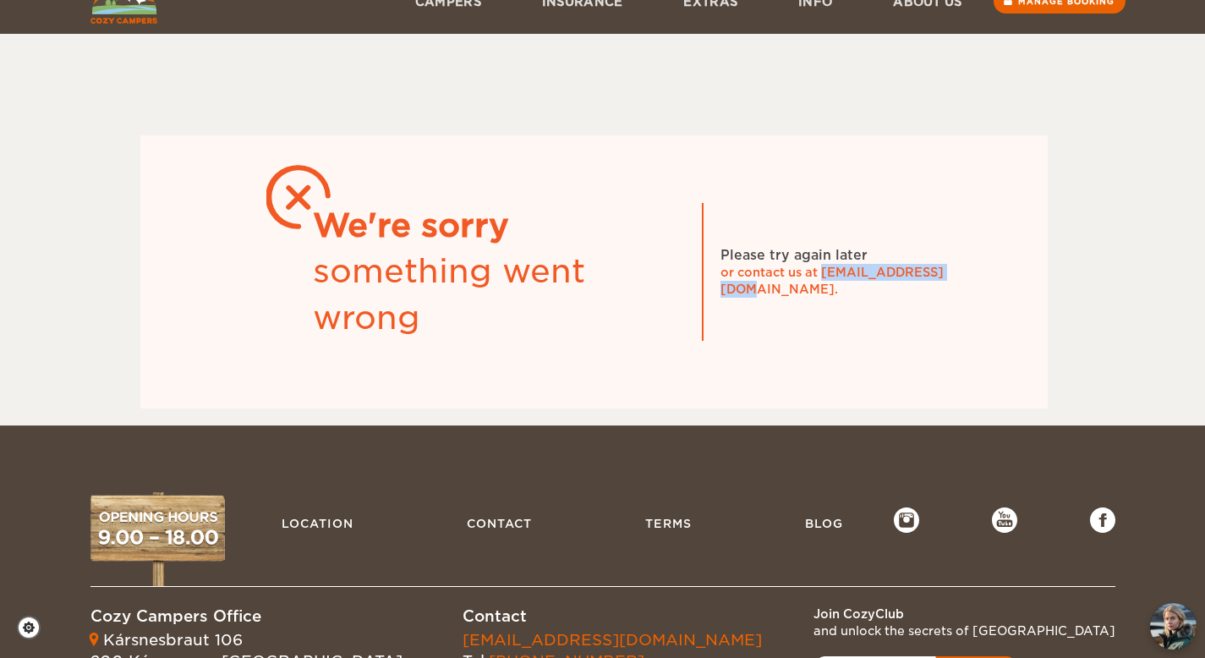
scroll to position [0, 0]
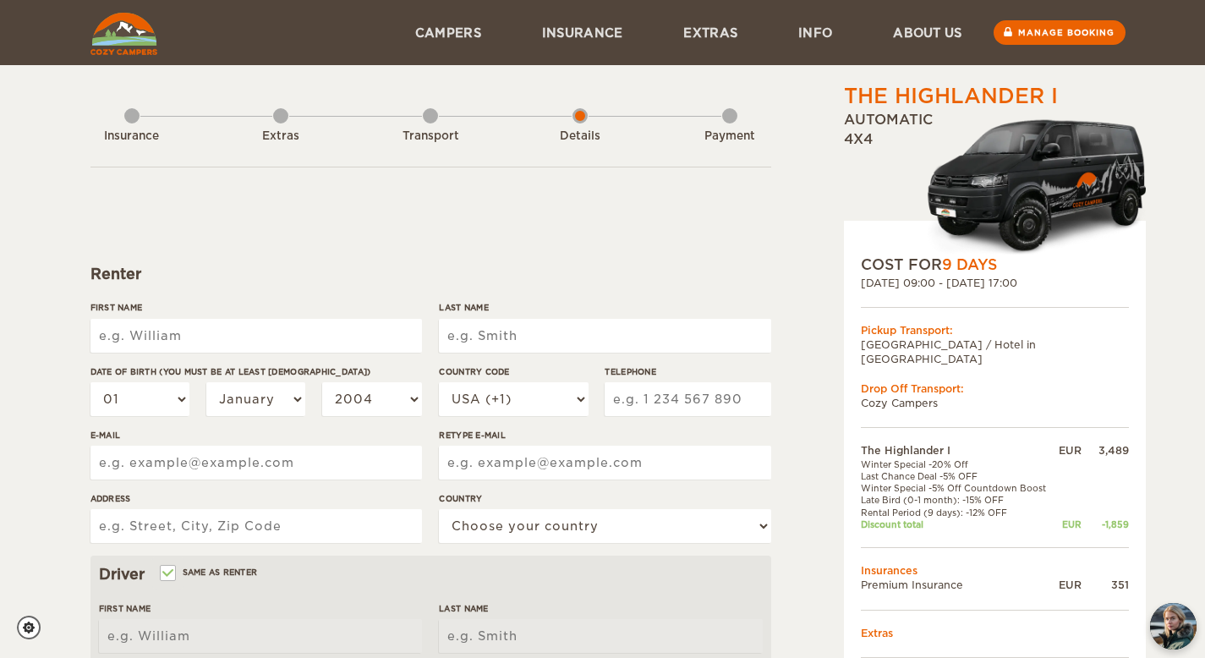
click at [236, 338] on input "First Name" at bounding box center [257, 336] width 332 height 34
type input "[PERSON_NAME]"
type input "2895005753"
type input "[EMAIL_ADDRESS][DOMAIN_NAME]"
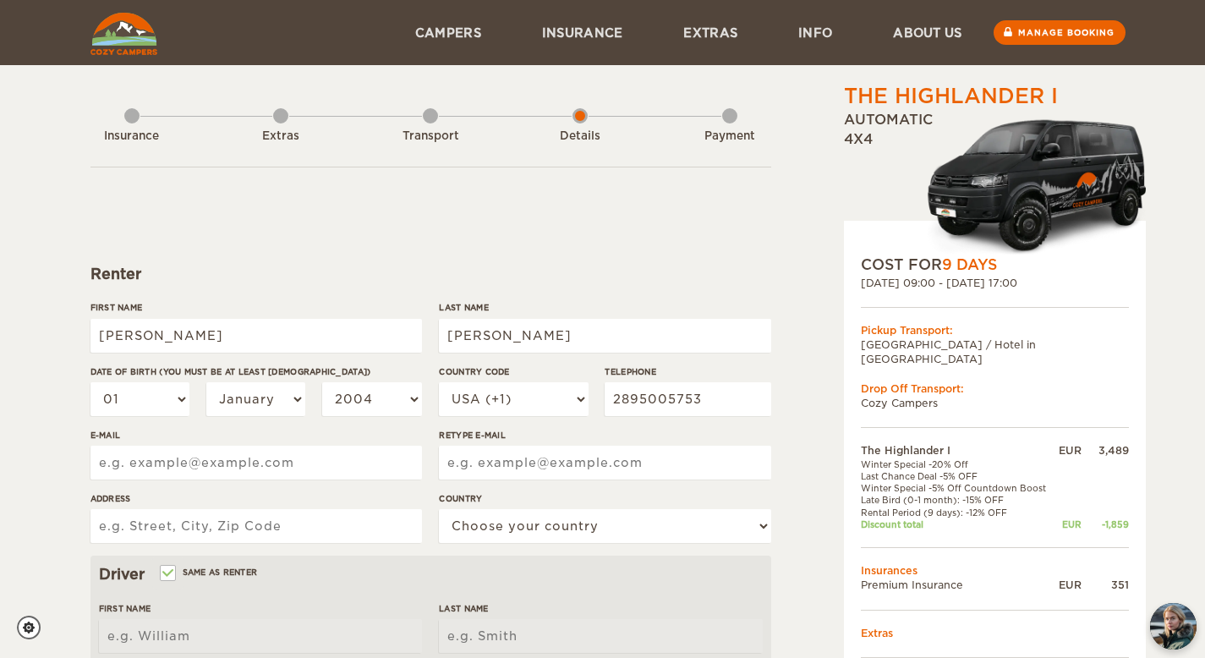
type input "[EMAIL_ADDRESS][DOMAIN_NAME]"
type input "[STREET_ADDRESS]"
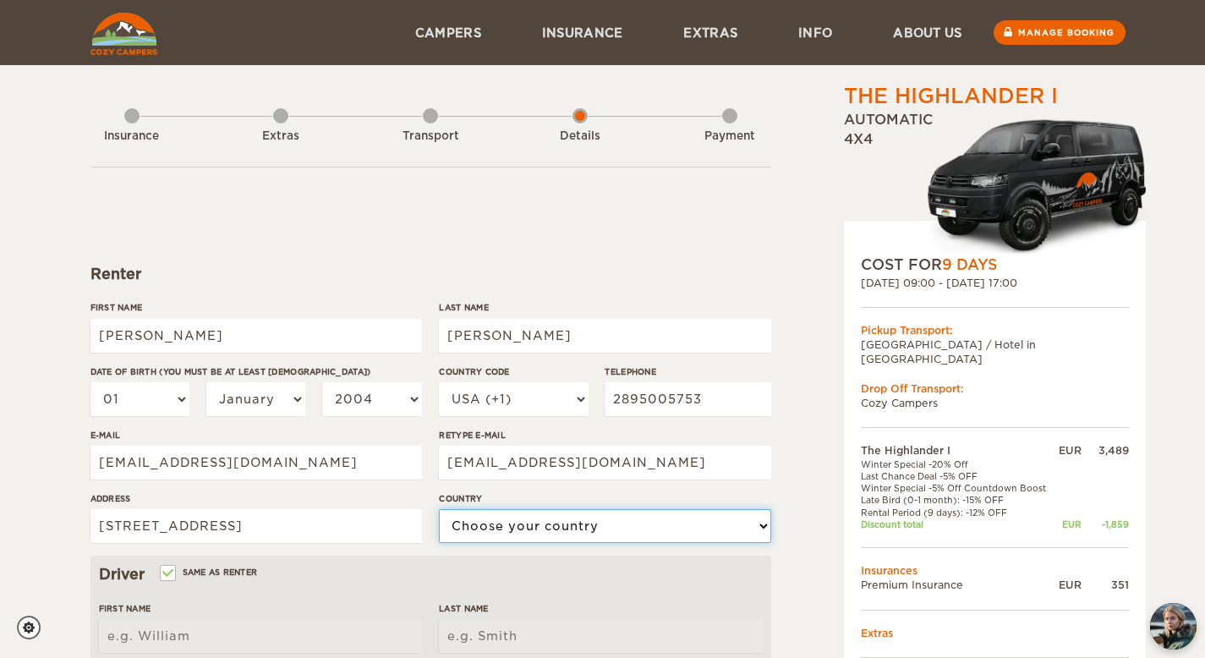
select select "38"
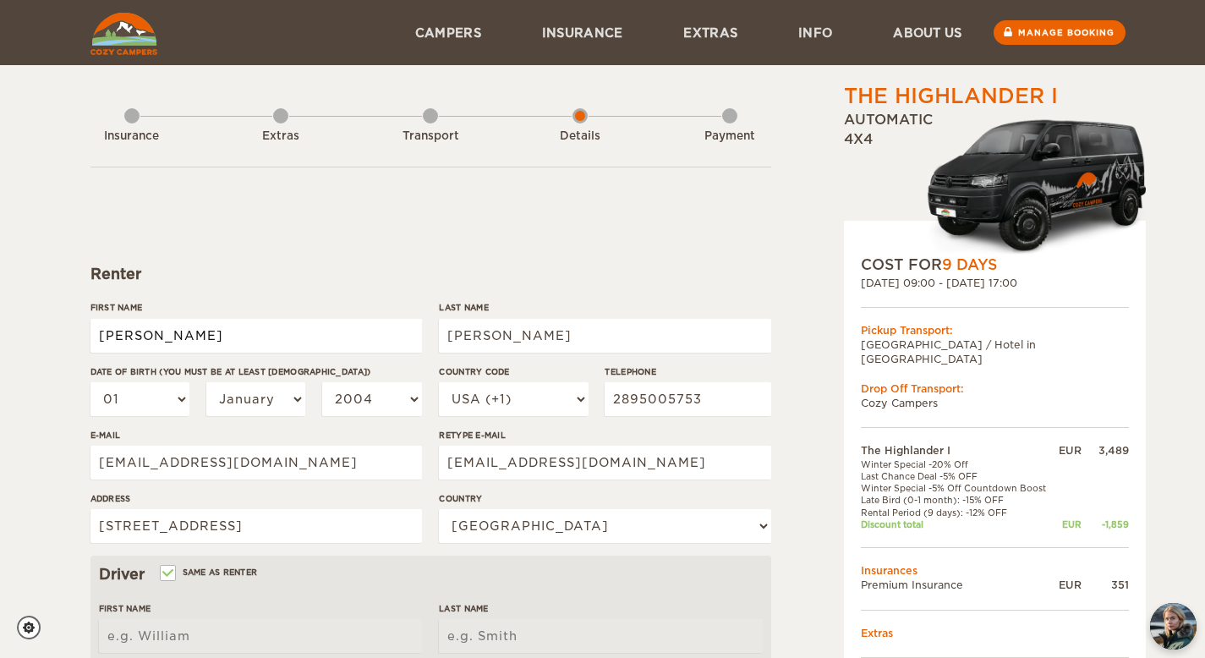
type input "[PERSON_NAME]"
type input "Klein"
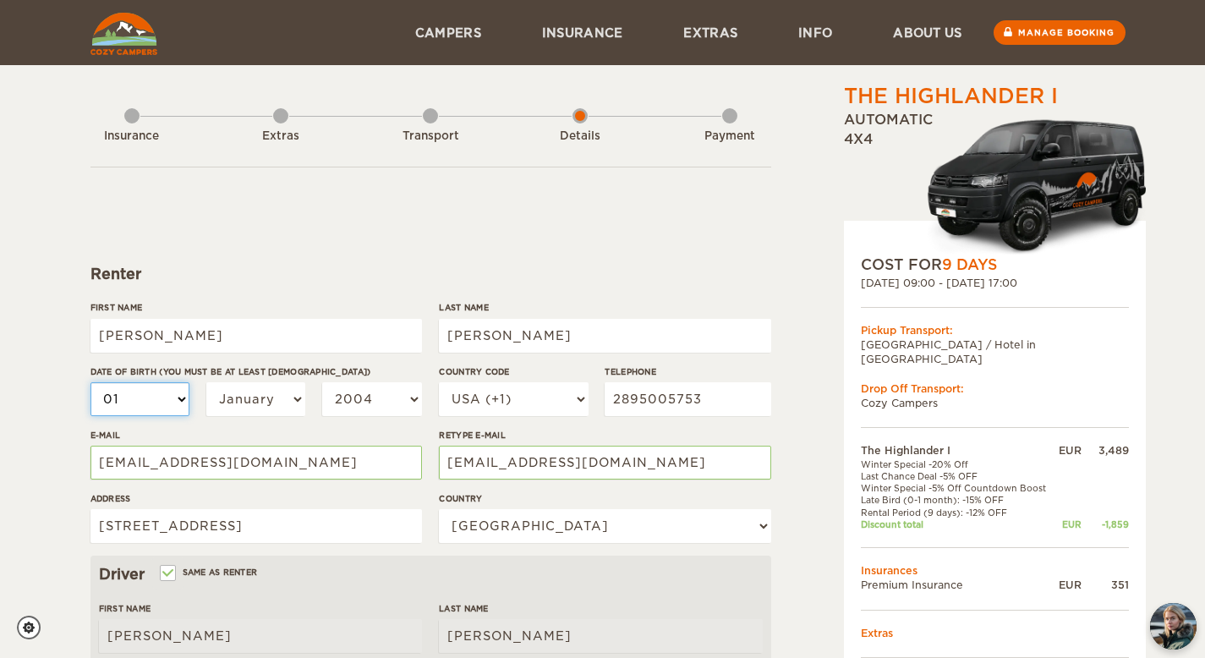
click at [146, 405] on select "01 02 03 04 05 06 07 08 09 10 11 12 13 14 15 16 17 18 19 20 21 22 23 24 25 26 2…" at bounding box center [141, 399] width 100 height 34
select select "18"
click at [91, 382] on select "01 02 03 04 05 06 07 08 09 10 11 12 13 14 15 16 17 18 19 20 21 22 23 24 25 26 2…" at bounding box center [141, 399] width 100 height 34
select select "18"
click at [356, 396] on select "2004 2003 2002 2001 2000 1999 1998 1997 1996 1995 1994 1993 1992 1991 1990 1989…" at bounding box center [372, 399] width 100 height 34
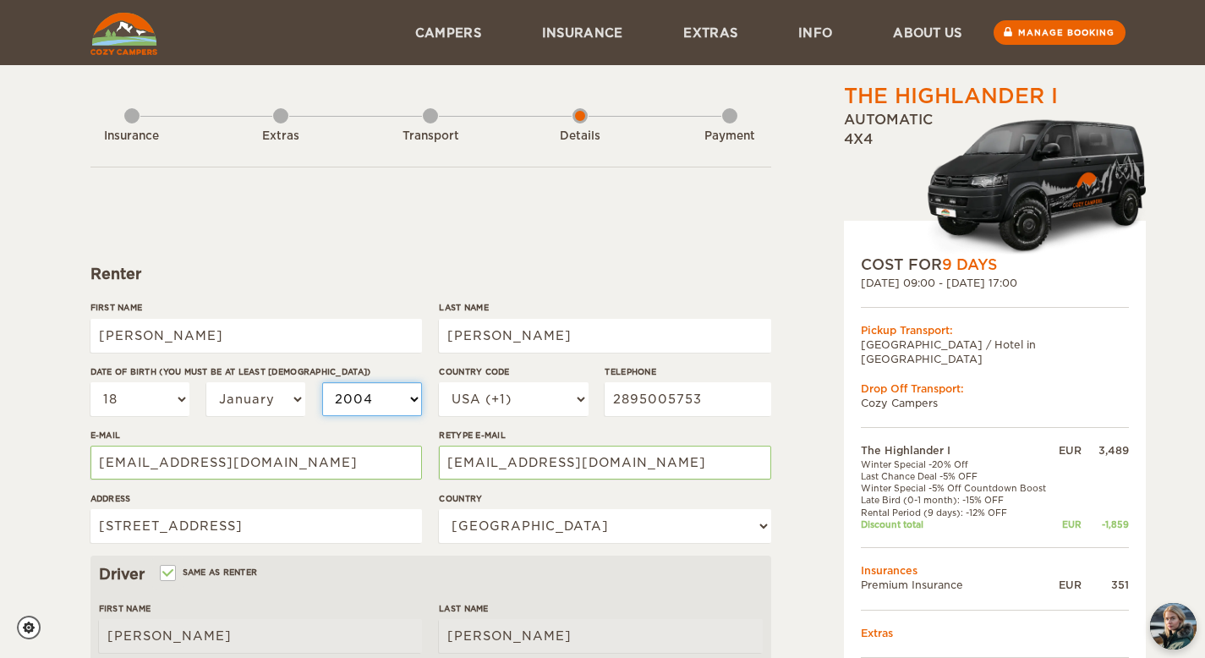
select select "1992"
click at [322, 382] on select "2004 2003 2002 2001 2000 1999 1998 1997 1996 1995 1994 1993 1992 1991 1990 1989…" at bounding box center [372, 399] width 100 height 34
select select "1992"
click at [826, 422] on div "The Highlander I Expand Collapse Total 1,981 EUR Automatic 4x4 COST FOR 9 Days …" at bounding box center [951, 582] width 327 height 1001
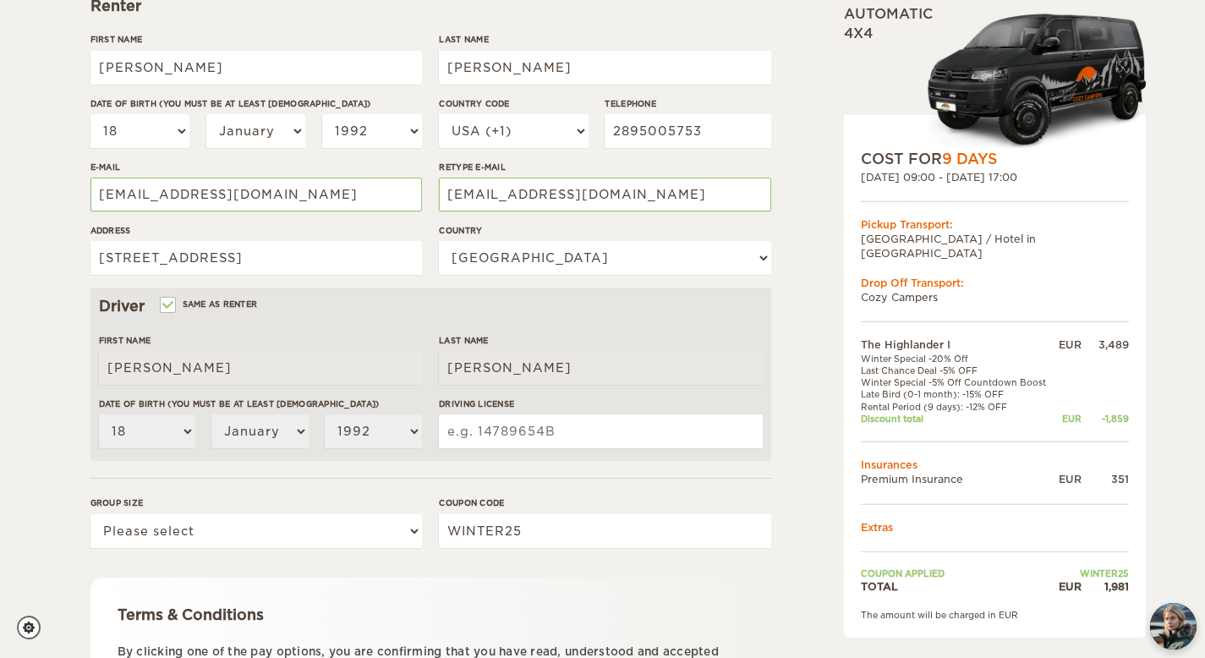
scroll to position [313, 0]
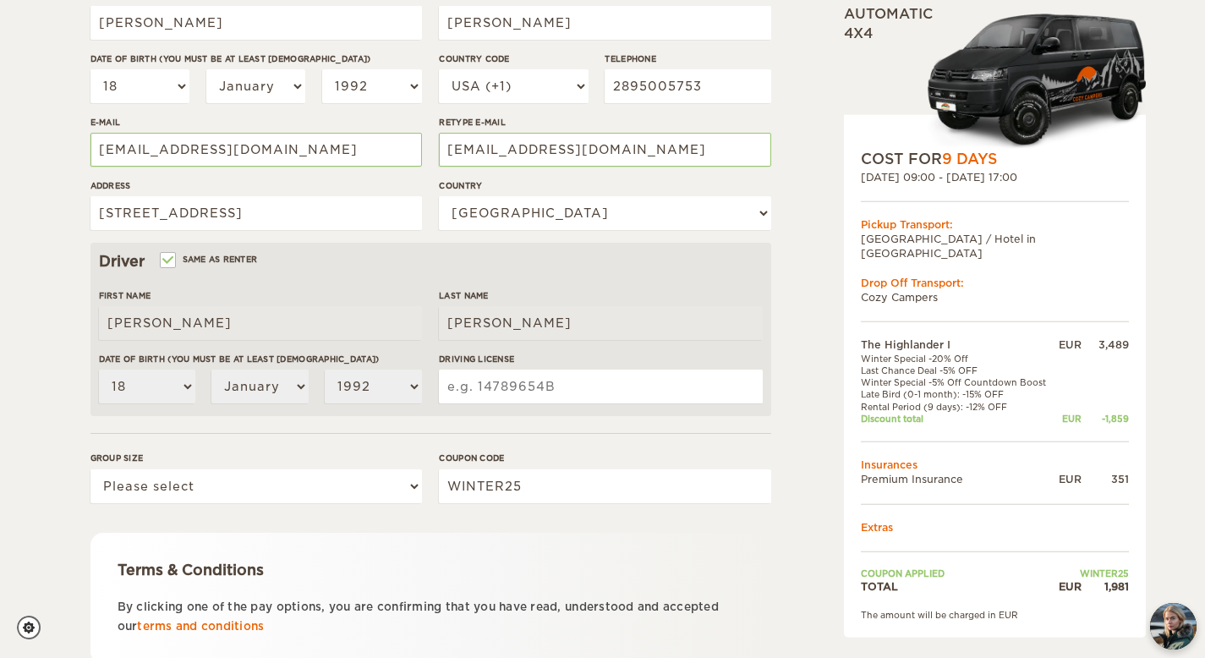
click at [651, 398] on input "Driving License" at bounding box center [600, 387] width 323 height 34
type input "175951235"
click at [820, 460] on div "The Highlander I Expand Collapse Total 1,981 EUR Automatic 4x4 COST FOR 9 Days …" at bounding box center [951, 269] width 327 height 1001
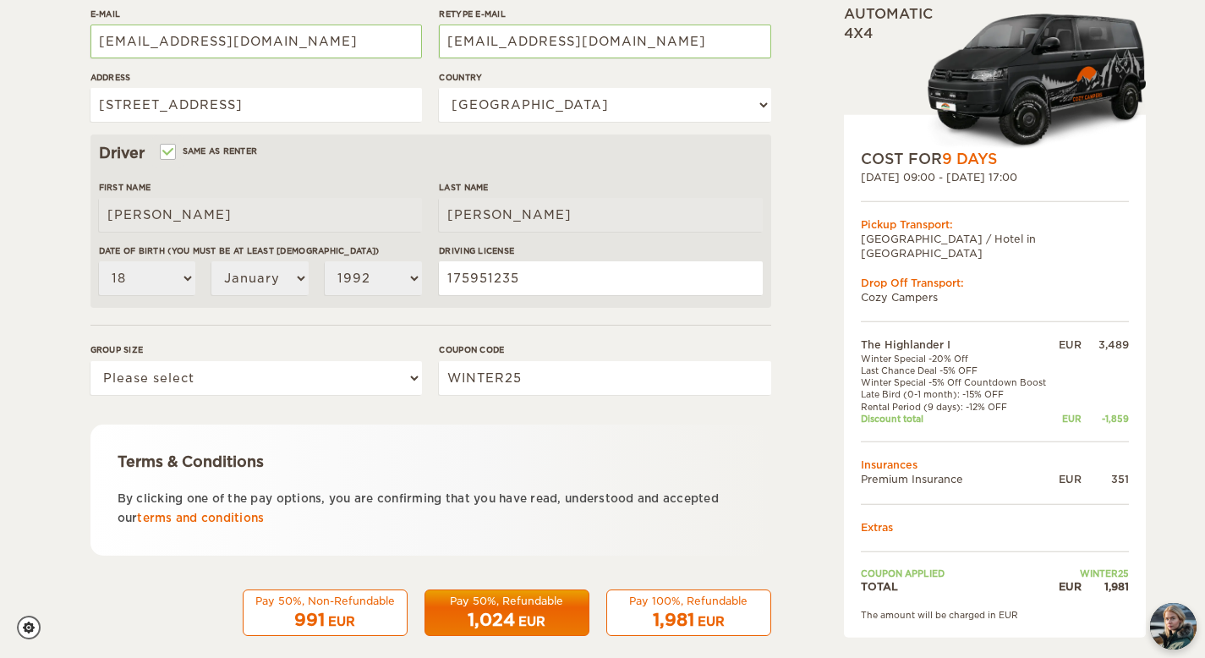
scroll to position [442, 0]
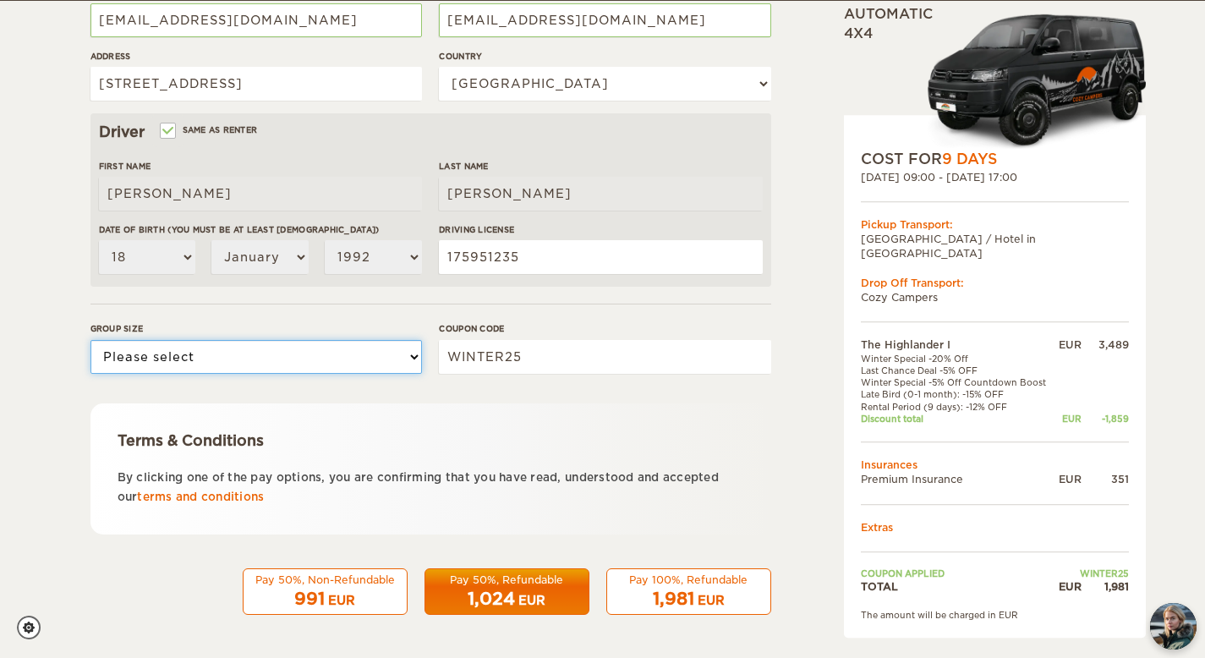
click at [326, 359] on select "Please select 1 2" at bounding box center [257, 357] width 332 height 34
select select "2"
click at [91, 340] on select "Please select 1 2" at bounding box center [257, 357] width 332 height 34
click at [789, 472] on div "The Highlander I Expand Collapse Total 1,981 EUR Automatic 4x4 COST FOR 9 Days …" at bounding box center [951, 140] width 327 height 1001
click at [730, 585] on div "Pay 100%, Refundable" at bounding box center [688, 580] width 143 height 14
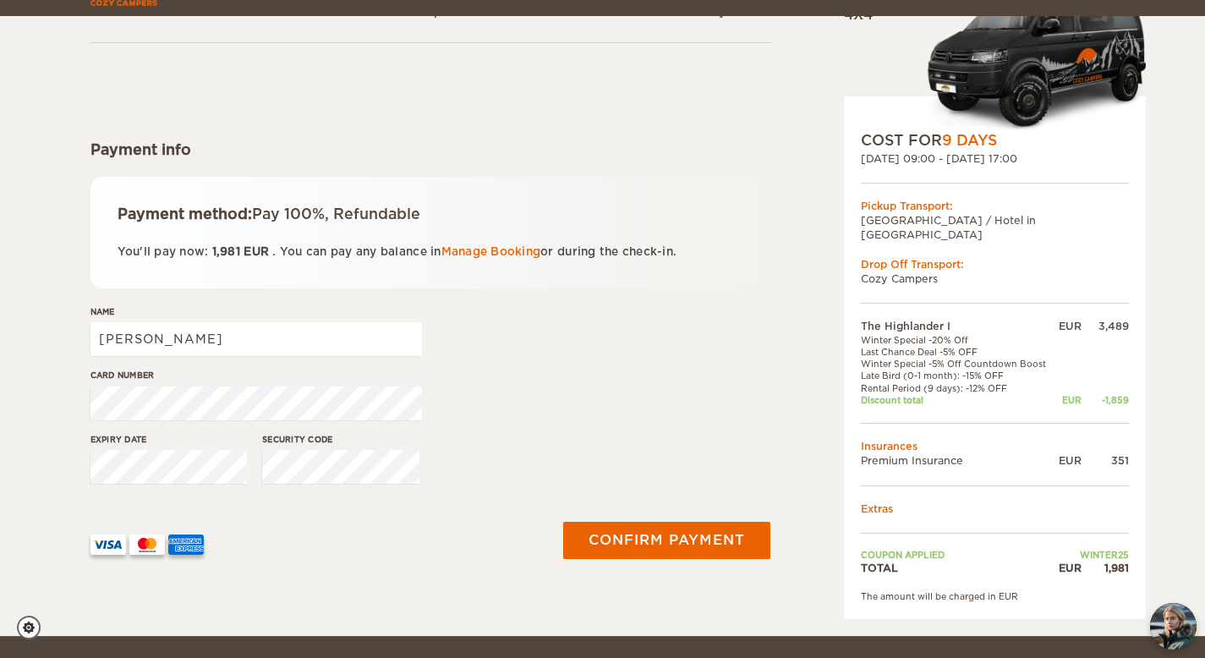
scroll to position [140, 0]
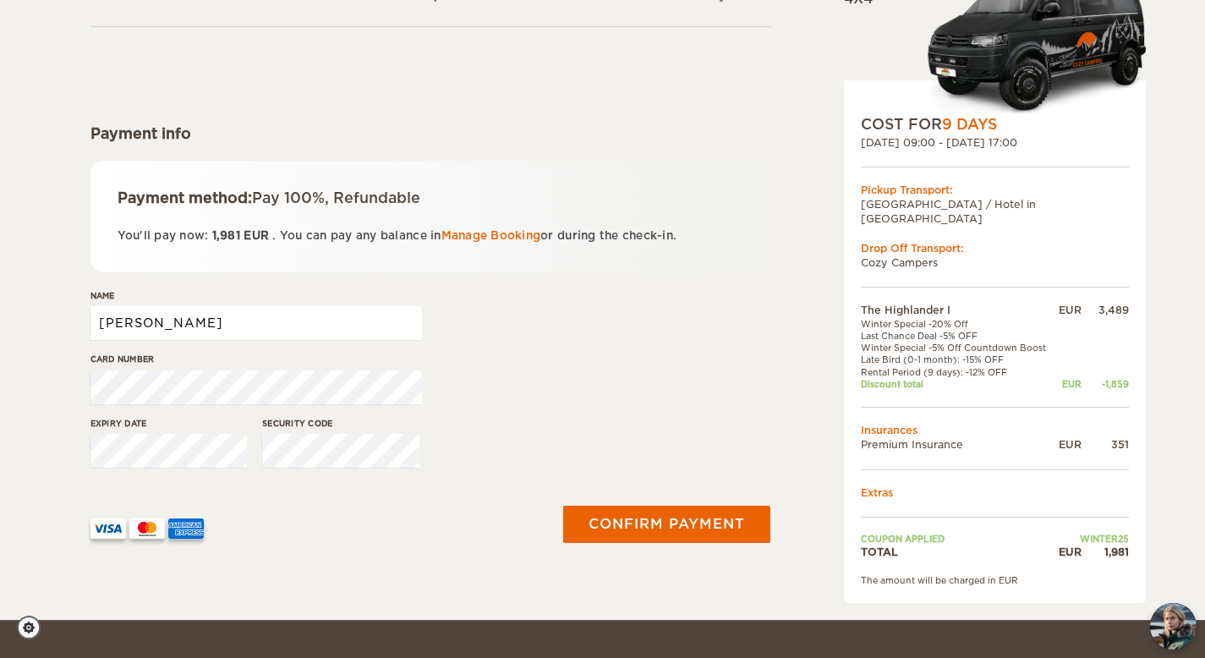
click at [263, 315] on input "[PERSON_NAME]" at bounding box center [257, 323] width 332 height 34
type input "[PERSON_NAME]"
click at [522, 409] on div "Card number" at bounding box center [431, 384] width 681 height 63
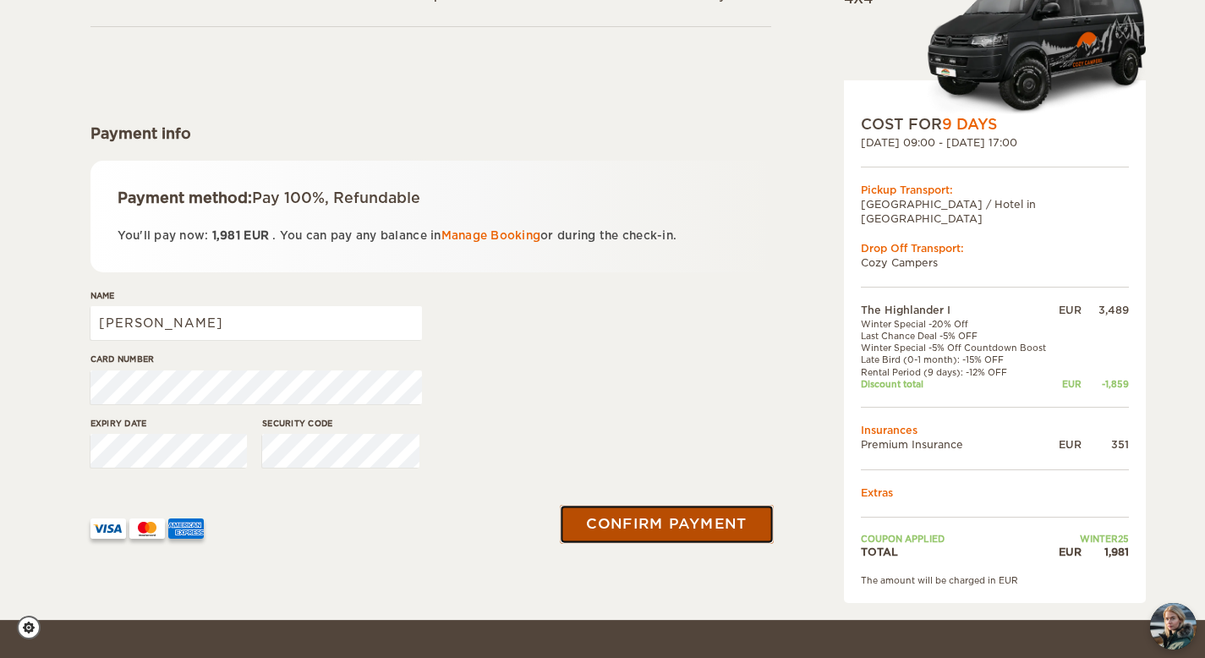
click at [705, 527] on button "Confirm payment" at bounding box center [667, 524] width 213 height 38
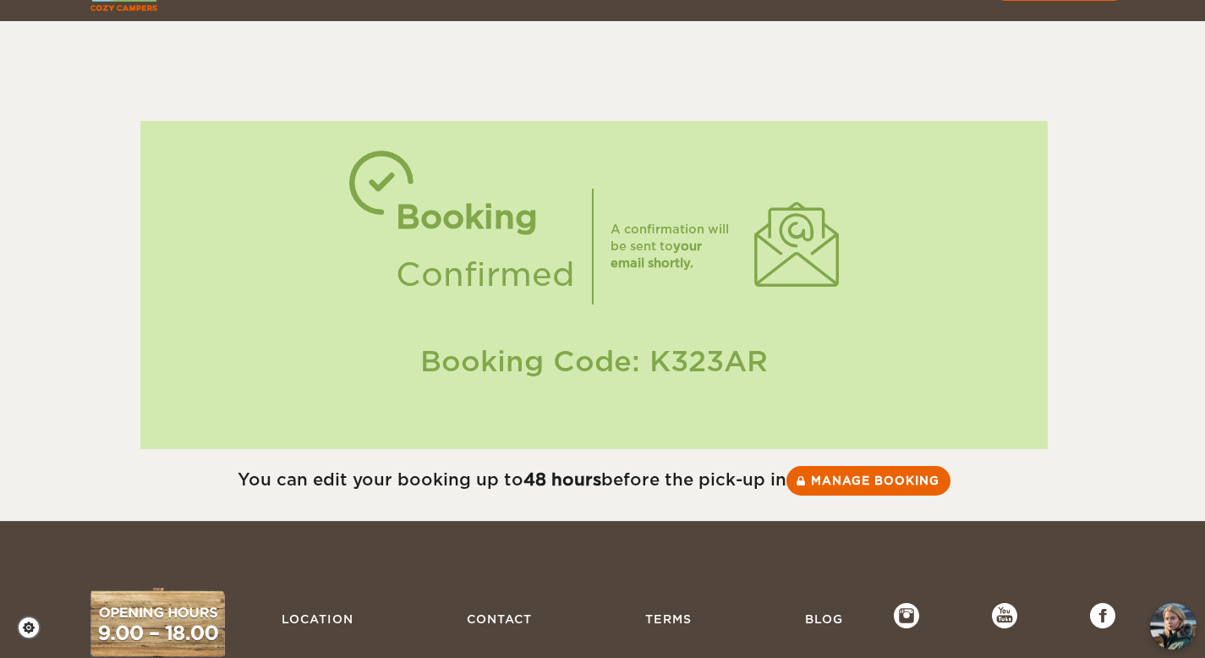
scroll to position [50, 0]
